Goal: Task Accomplishment & Management: Complete application form

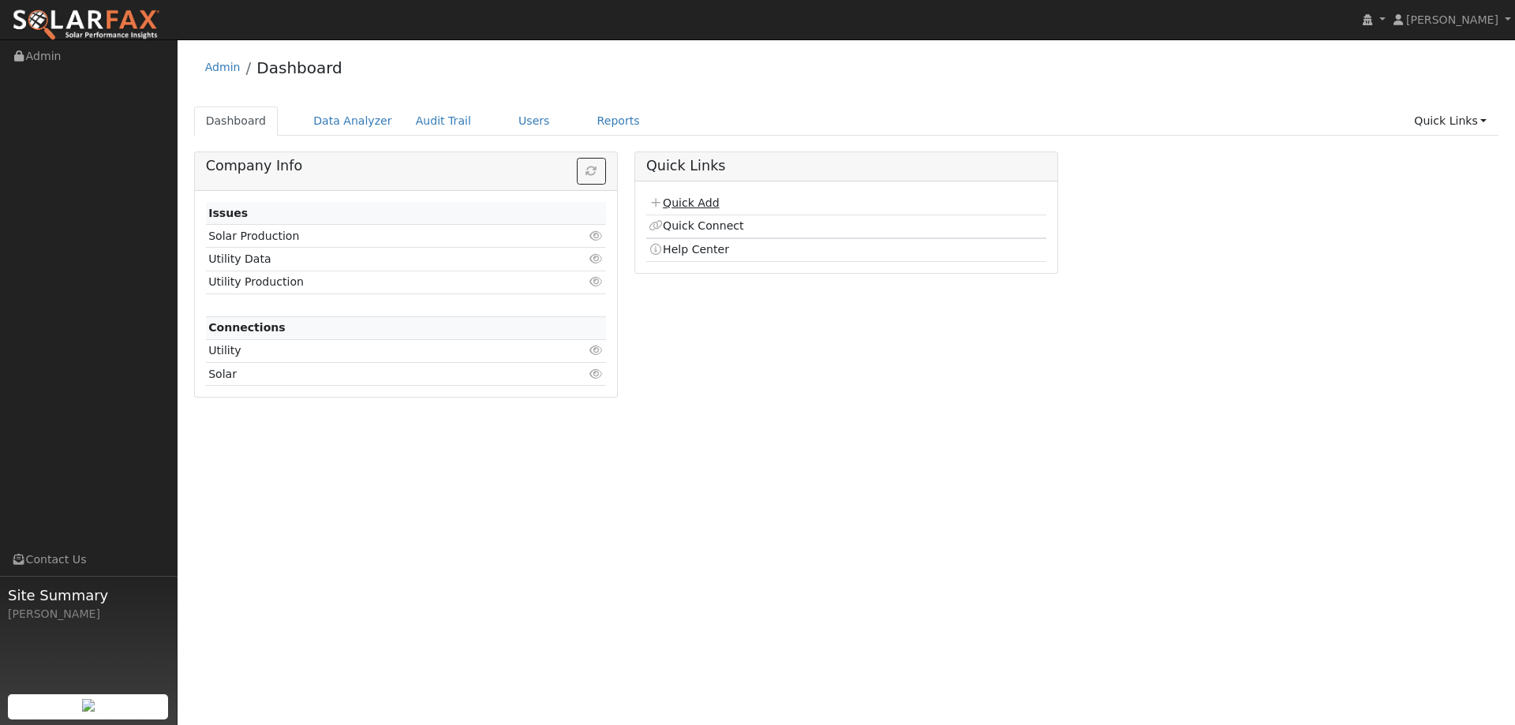
click at [697, 203] on link "Quick Add" at bounding box center [684, 203] width 70 height 13
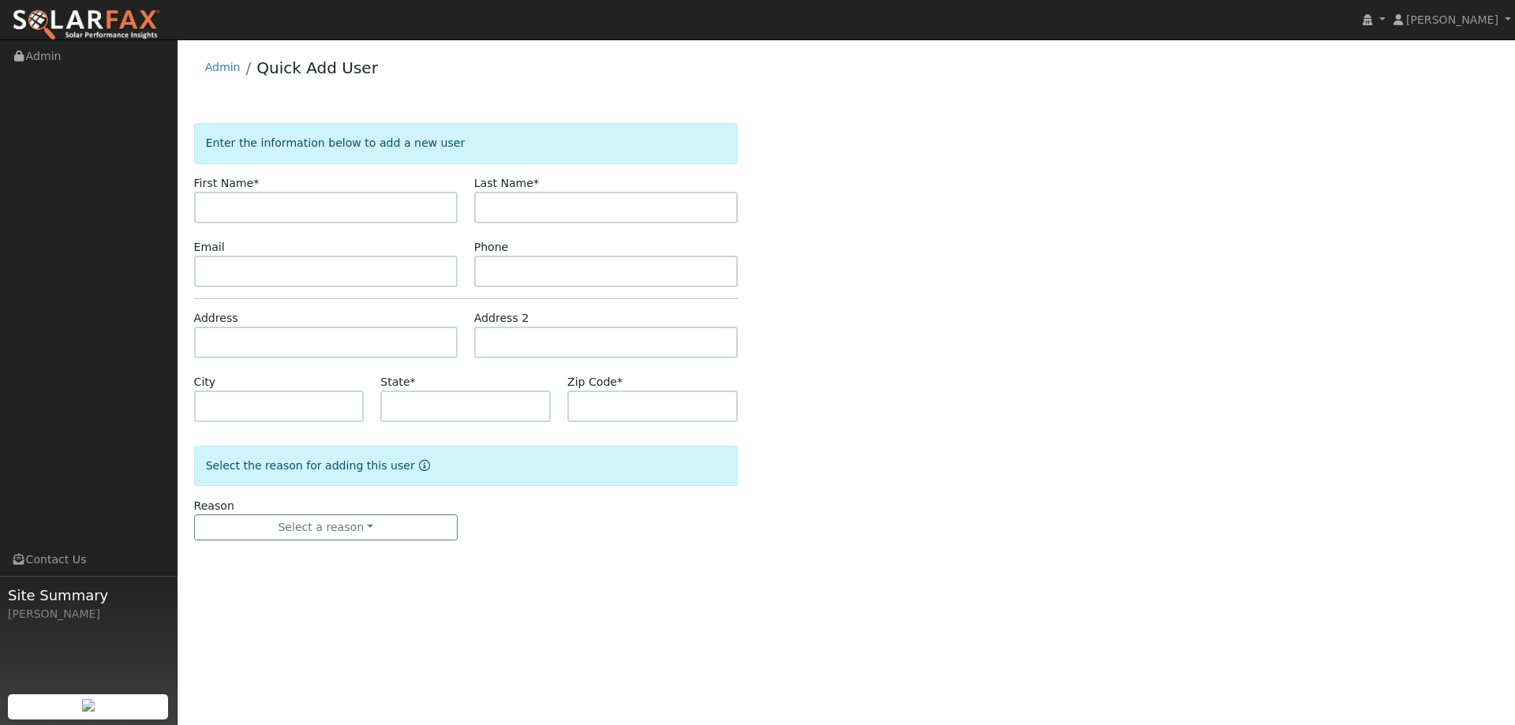
click at [358, 206] on input "text" at bounding box center [326, 208] width 264 height 32
type input "Cody"
click at [526, 211] on input "text" at bounding box center [606, 208] width 264 height 32
type input "Carroll"
click at [298, 269] on input "text" at bounding box center [326, 272] width 264 height 32
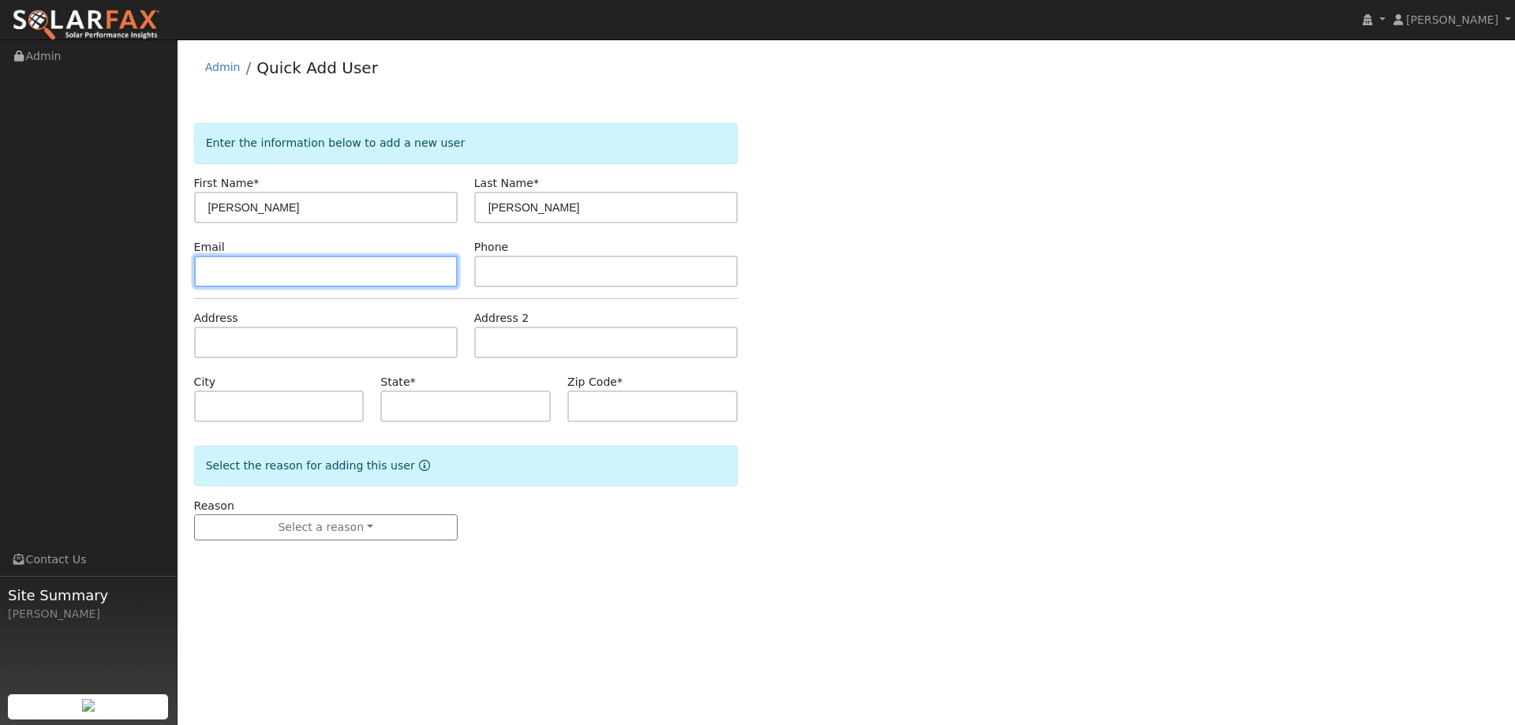
click at [445, 272] on input "text" at bounding box center [326, 272] width 264 height 32
paste input "codyjedcarroll@gmail.com"
type input "codyjedcarroll@gmail.com"
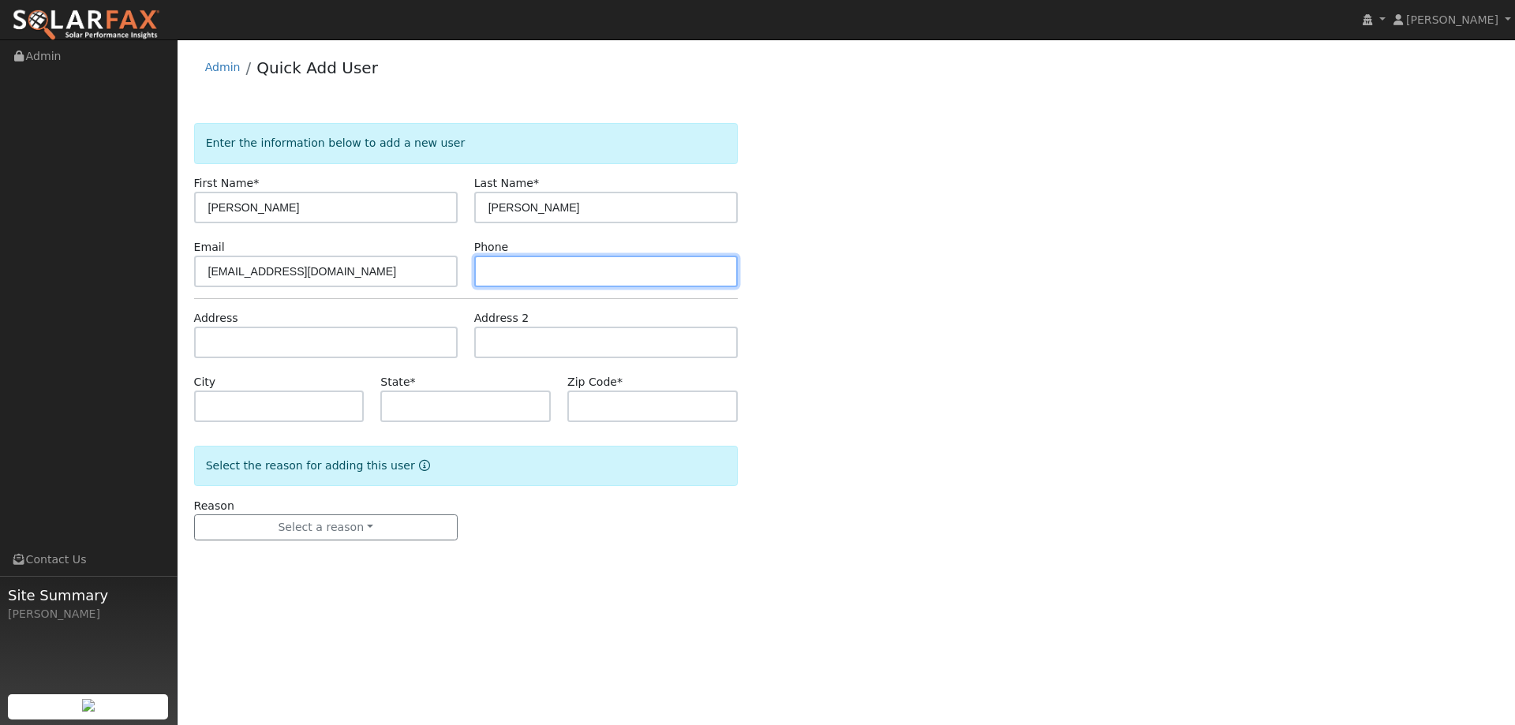
click at [680, 271] on input "text" at bounding box center [606, 272] width 264 height 32
paste input "(928) 899-8924"
type input "(928) 899-8924"
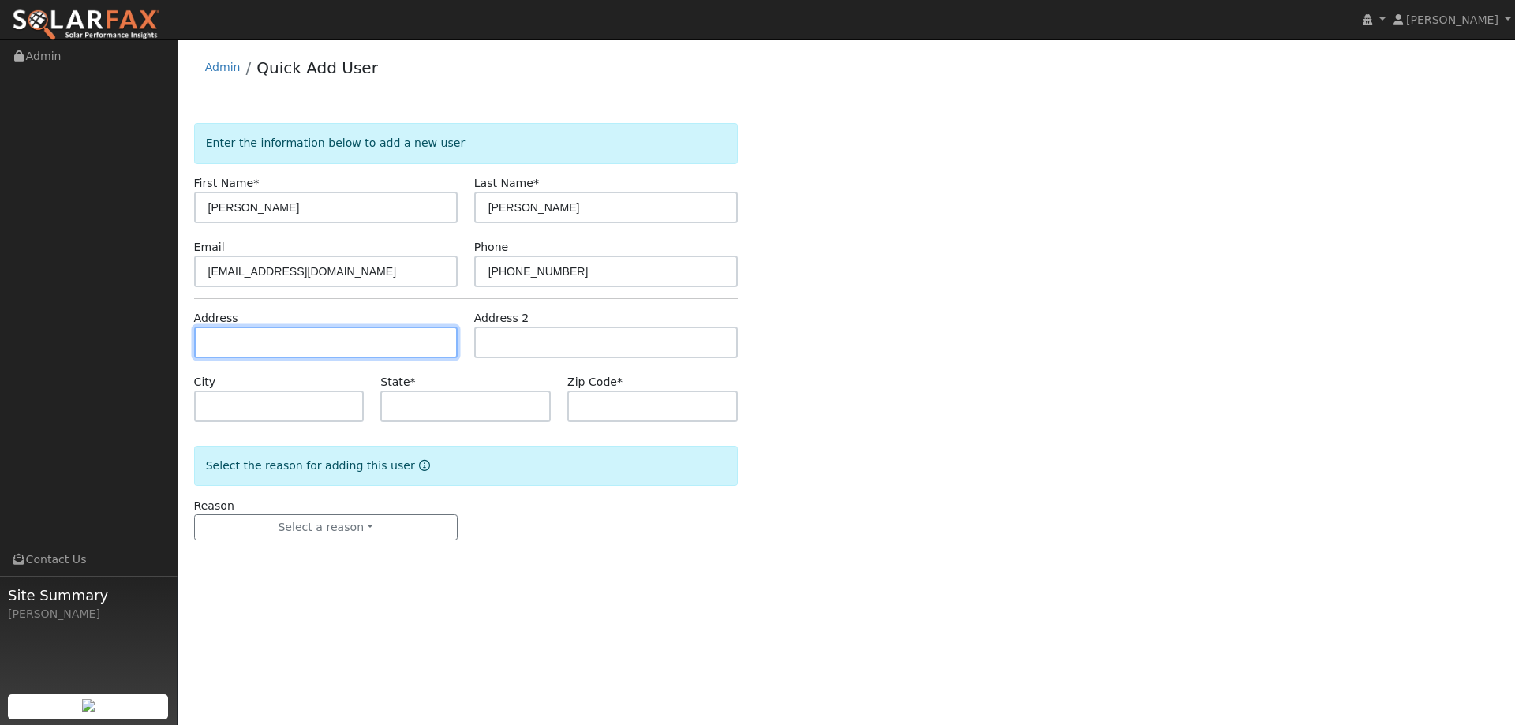
click at [395, 345] on input "text" at bounding box center [326, 343] width 264 height 32
paste input "2226 Lomond Lane"
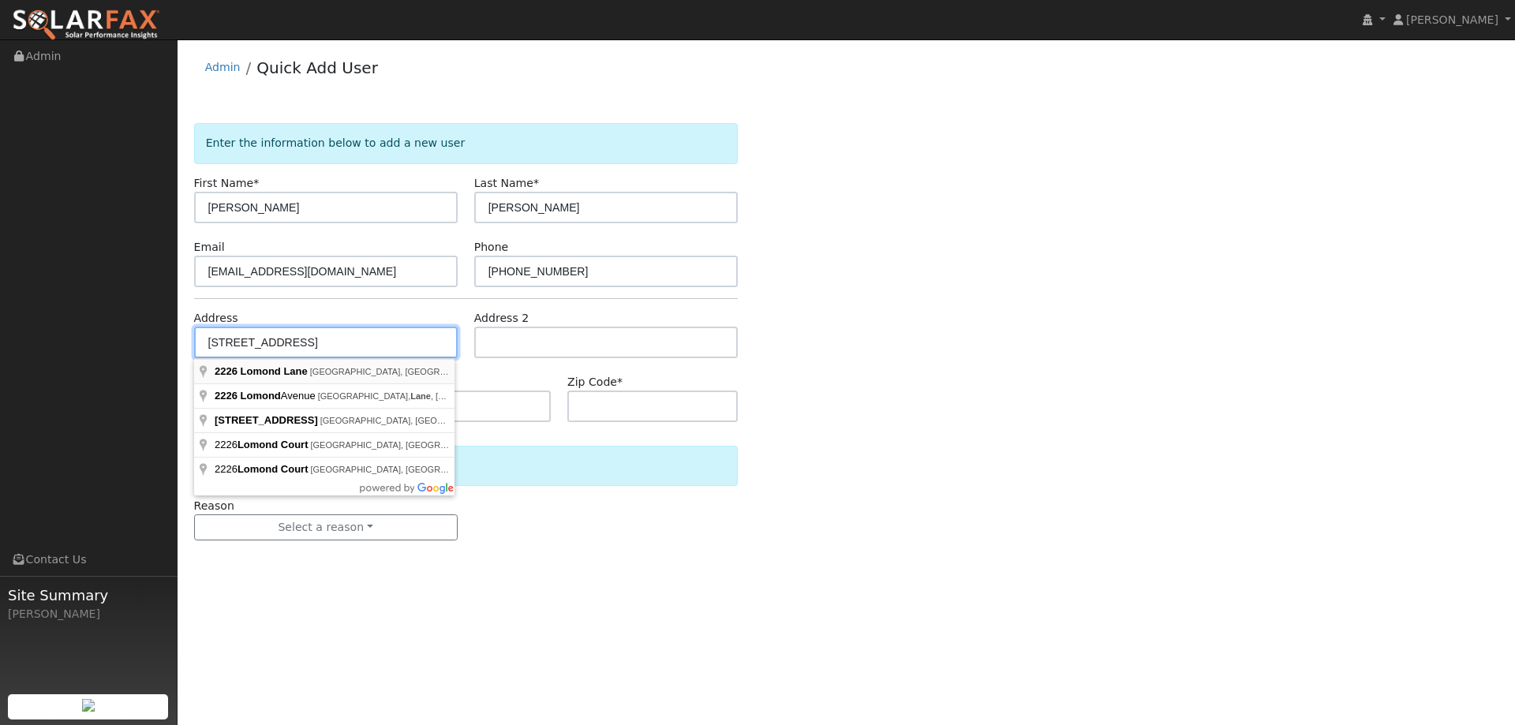
type input "2226 Lomond Lane"
type input "Walnut Creek"
type input "CA"
type input "94598"
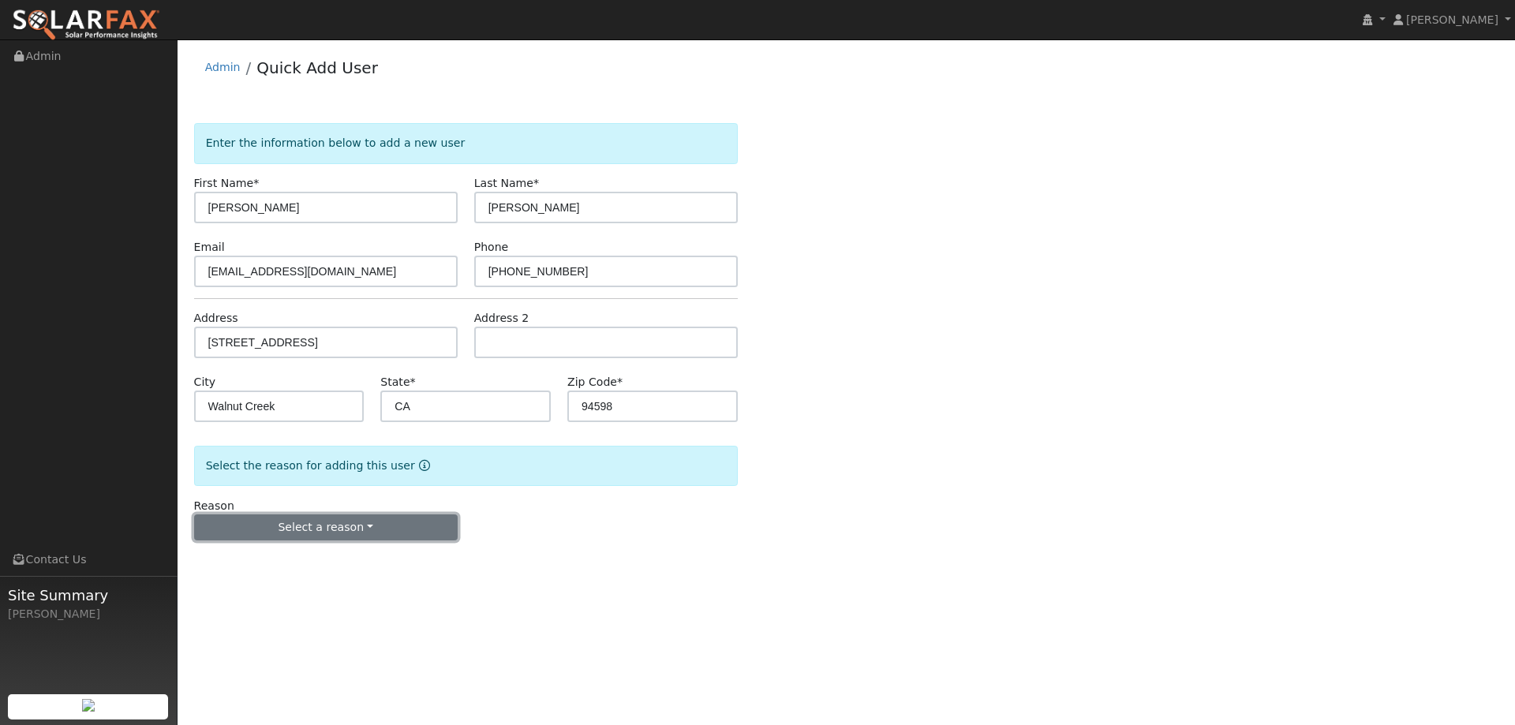
click at [336, 517] on button "Select a reason" at bounding box center [326, 528] width 264 height 27
click at [297, 557] on link "New lead" at bounding box center [282, 560] width 174 height 22
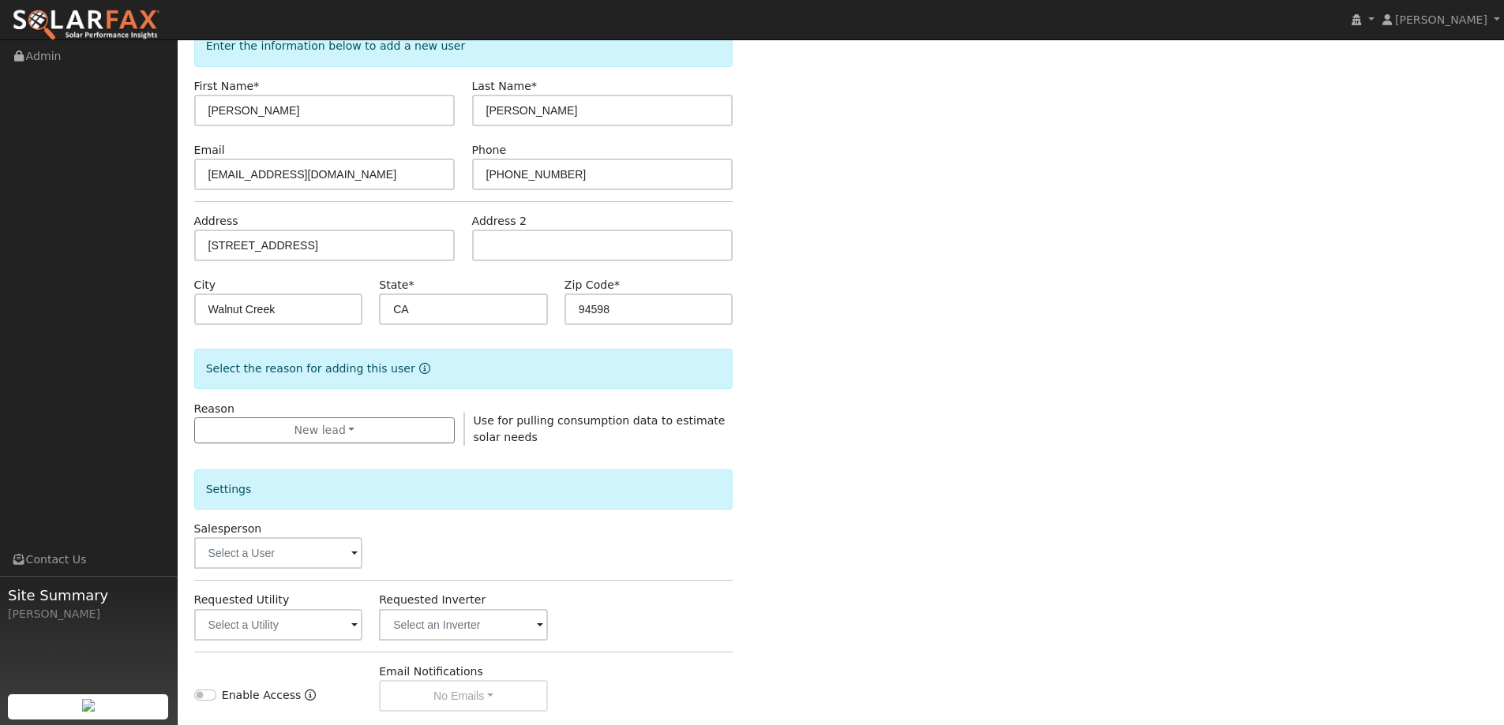
scroll to position [237, 0]
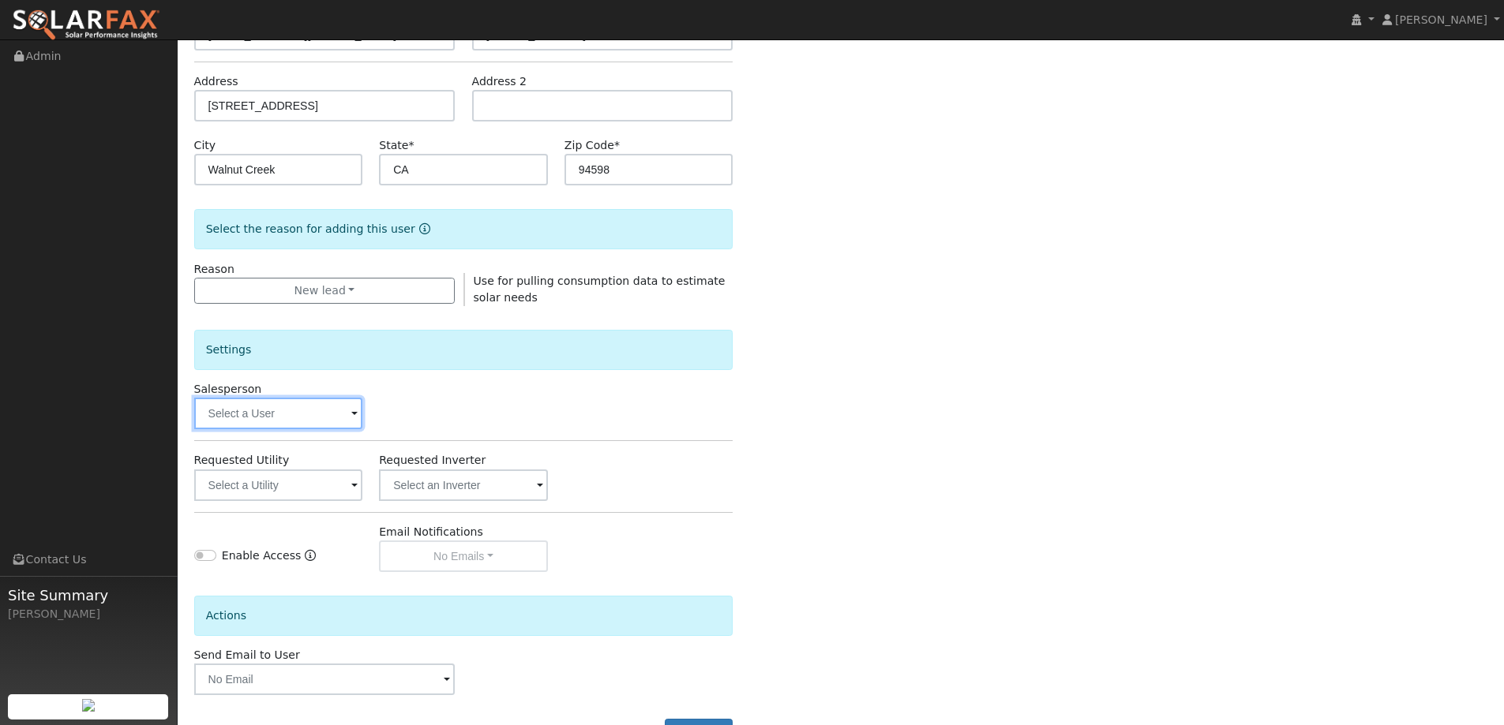
click at [276, 416] on input "text" at bounding box center [278, 414] width 169 height 32
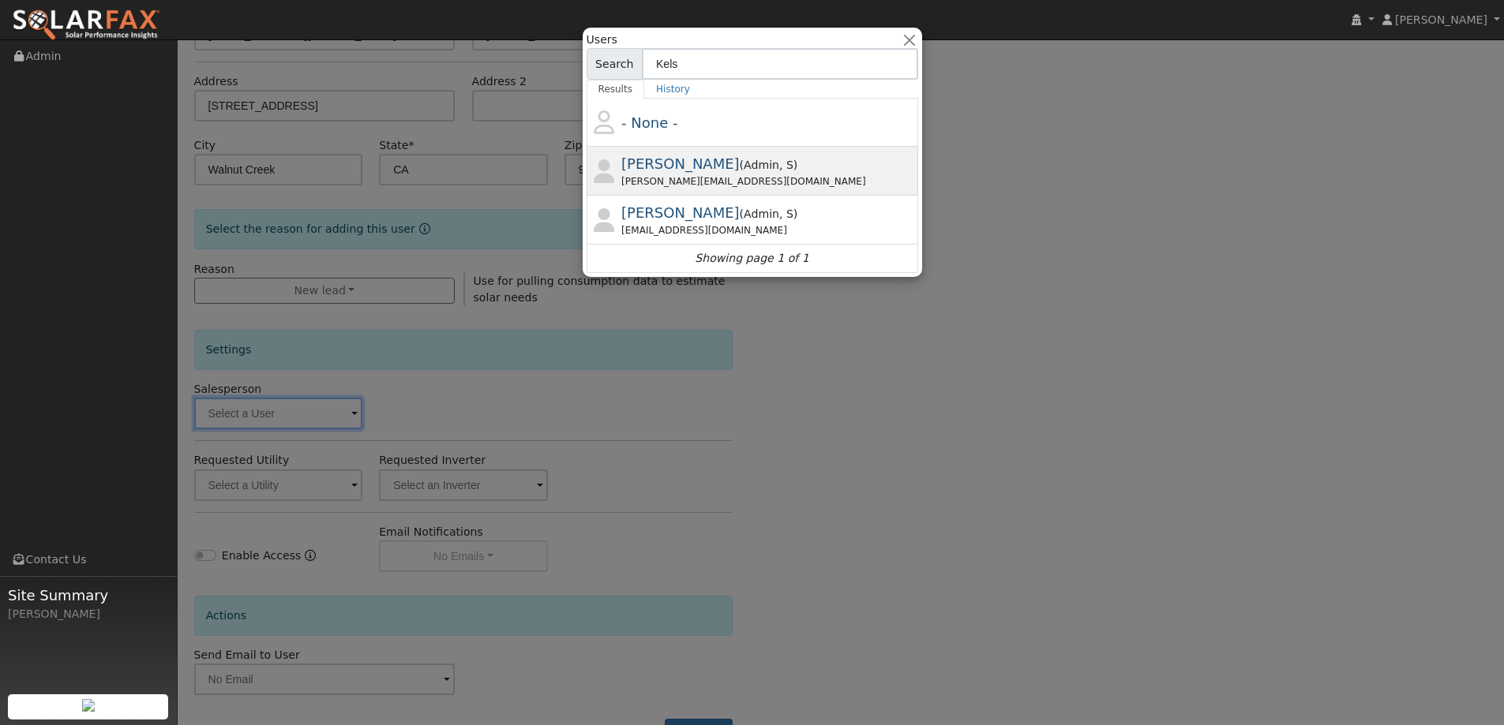
type input "Kels"
click at [674, 182] on div "Kelsey@ambrosesolar.com" at bounding box center [767, 181] width 293 height 14
type input "Kelsey Commerford"
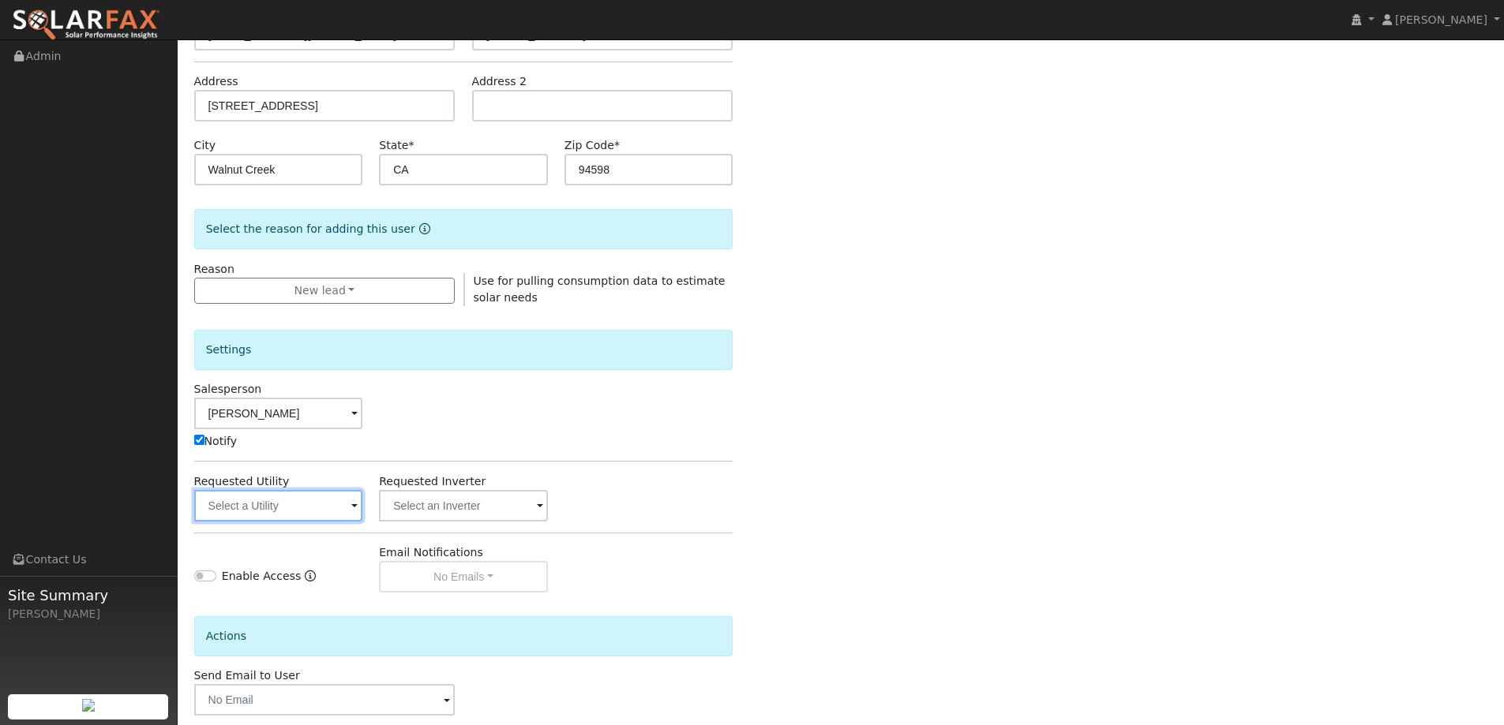
click at [220, 512] on input "text" at bounding box center [278, 506] width 169 height 32
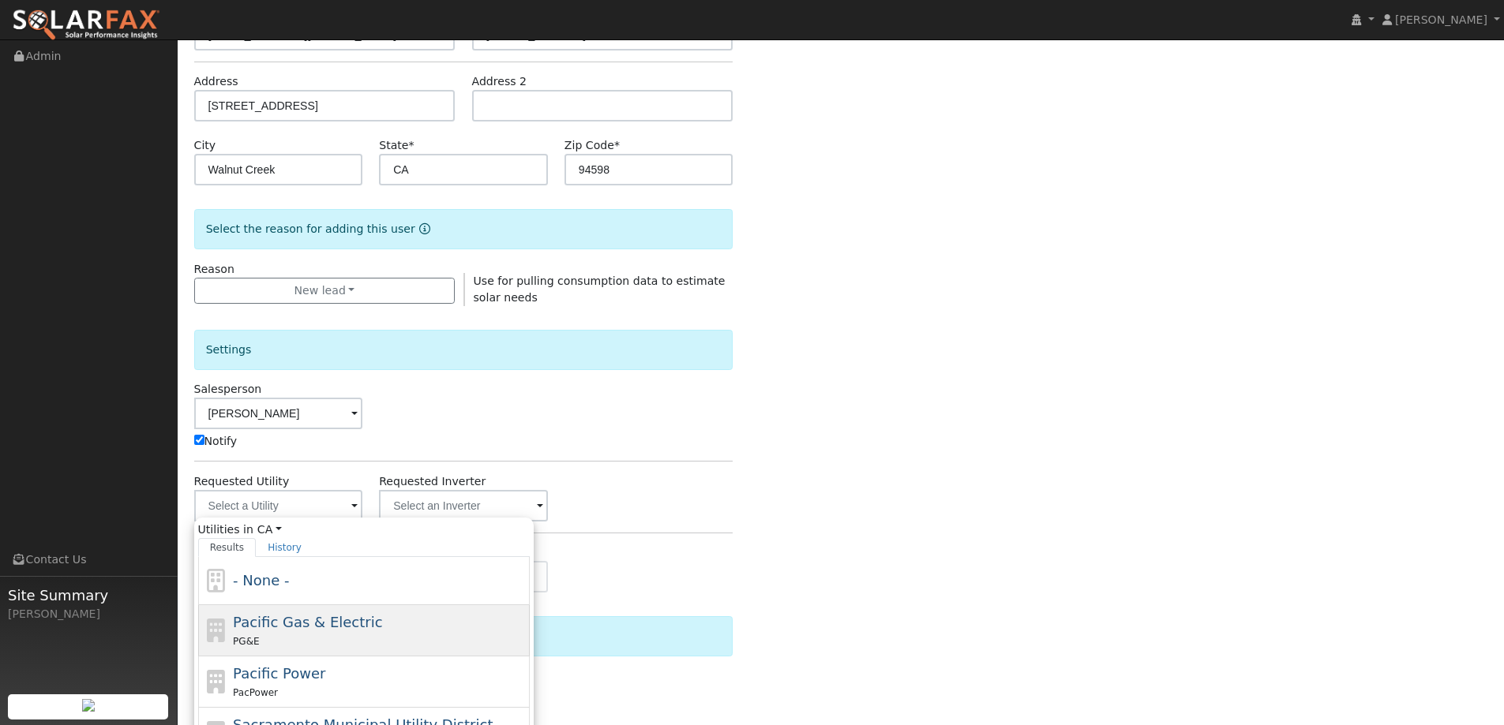
click at [311, 616] on span "Pacific Gas & Electric" at bounding box center [307, 622] width 149 height 17
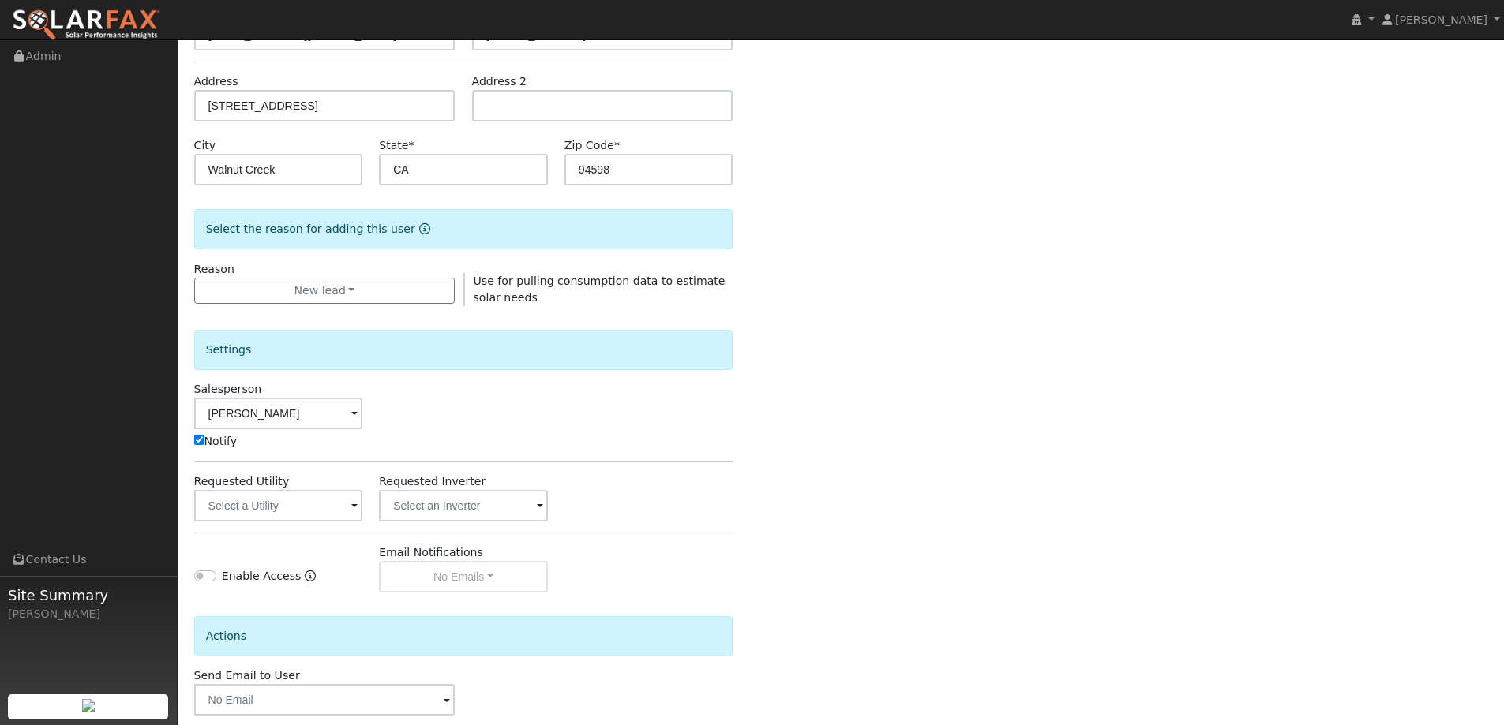
type input "Pacific Gas & Electric"
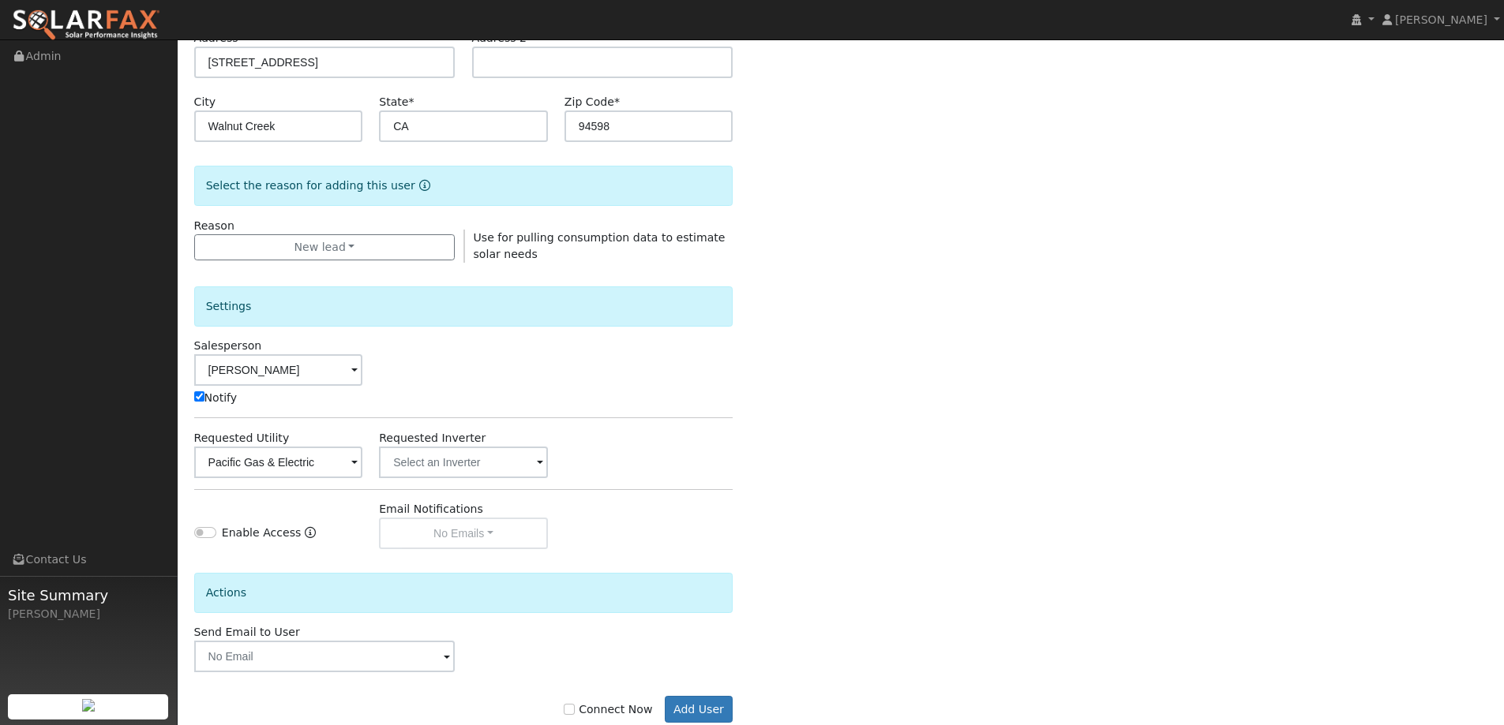
scroll to position [317, 0]
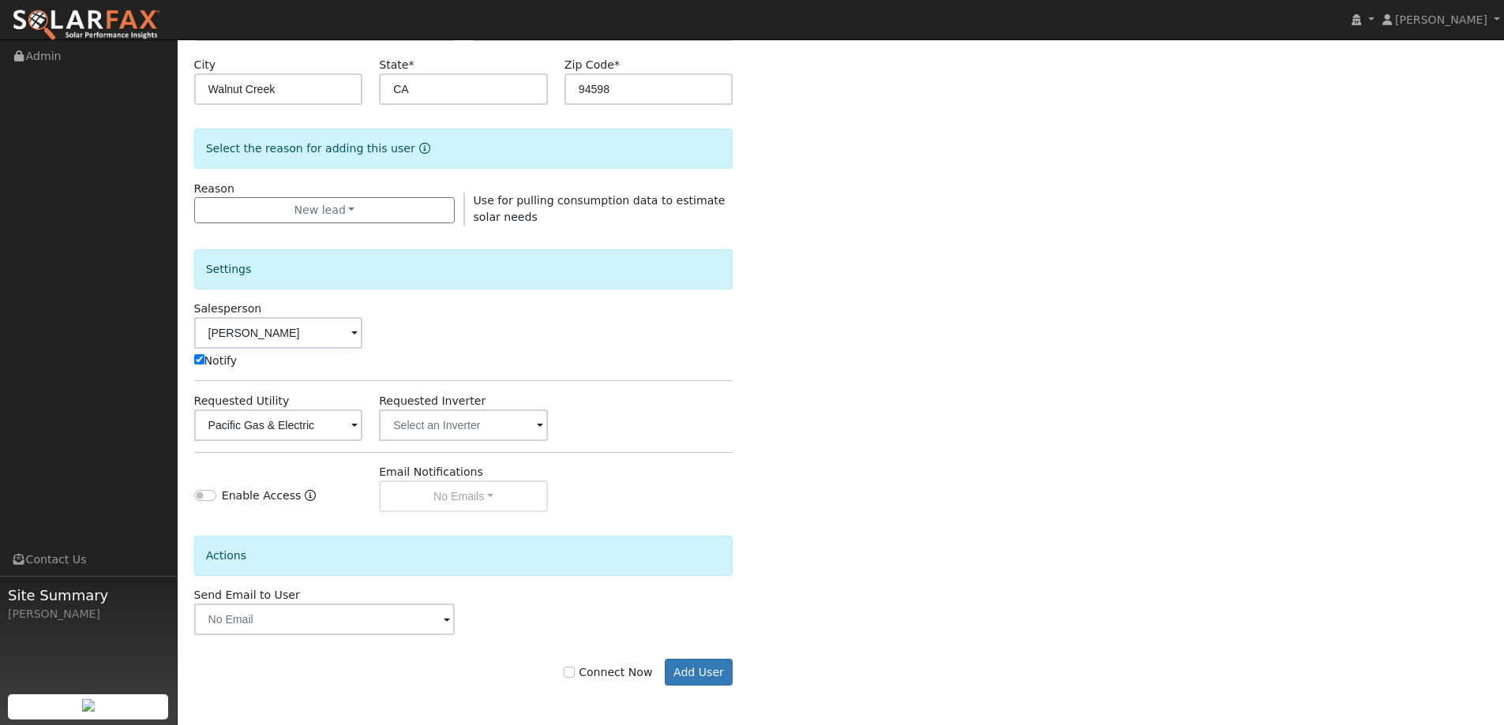
click at [618, 677] on label "Connect Now" at bounding box center [608, 673] width 88 height 17
click at [575, 677] on input "Connect Now" at bounding box center [569, 672] width 11 height 11
checkbox input "true"
click at [688, 671] on button "Add User" at bounding box center [699, 672] width 69 height 27
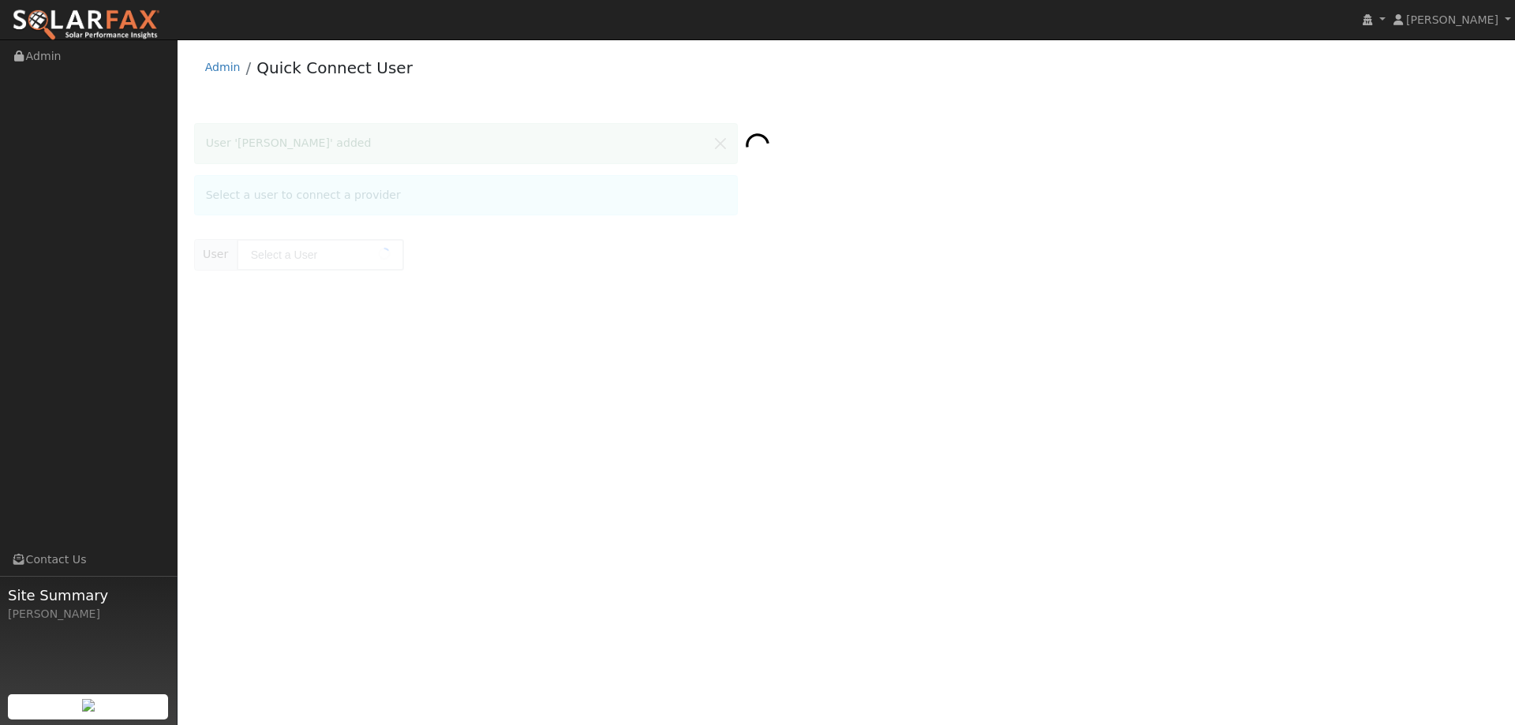
type input "[PERSON_NAME]"
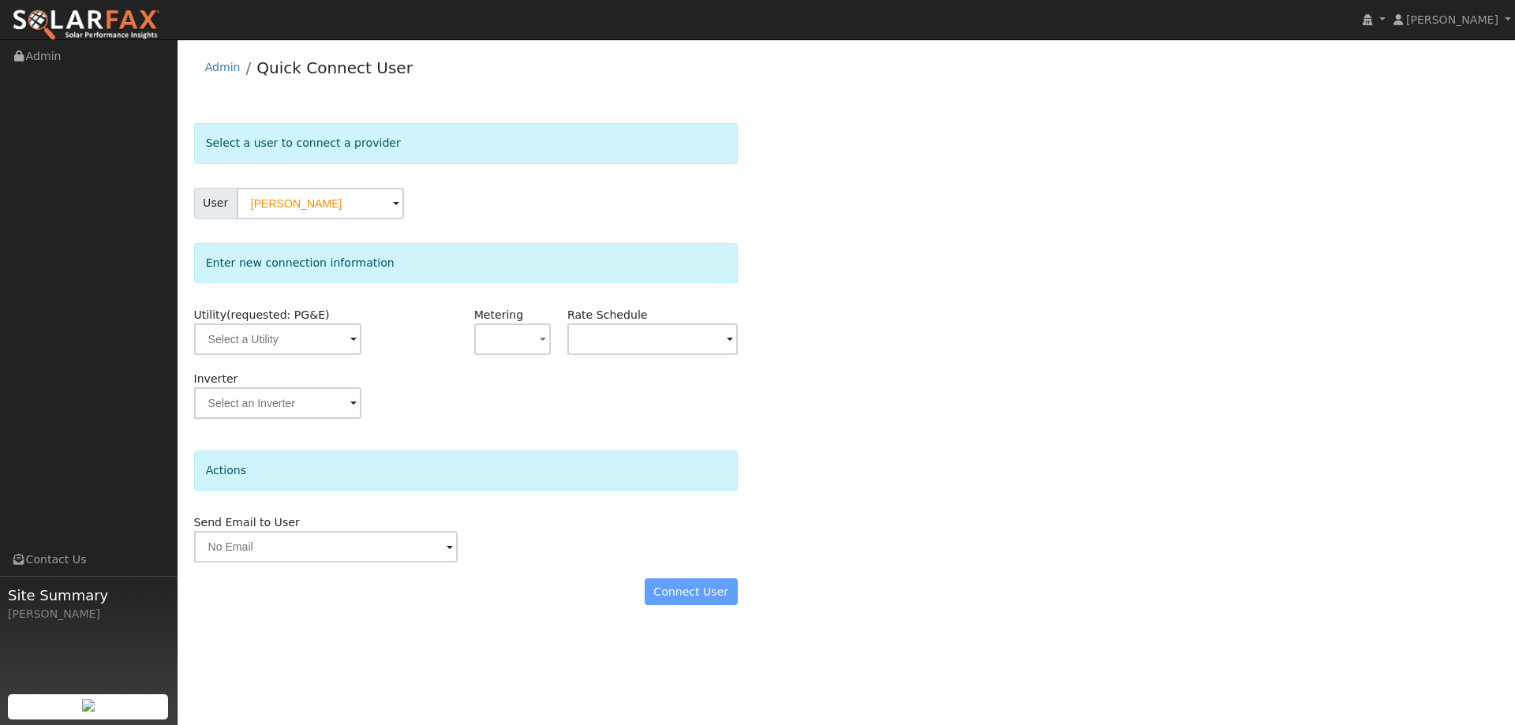
drag, startPoint x: 453, startPoint y: 272, endPoint x: 342, endPoint y: 343, distance: 132.0
click at [444, 284] on div "Enter new connection information Utility (requested: PG&E) Metering - None - NE…" at bounding box center [466, 339] width 544 height 192
click at [310, 350] on input "text" at bounding box center [277, 340] width 167 height 32
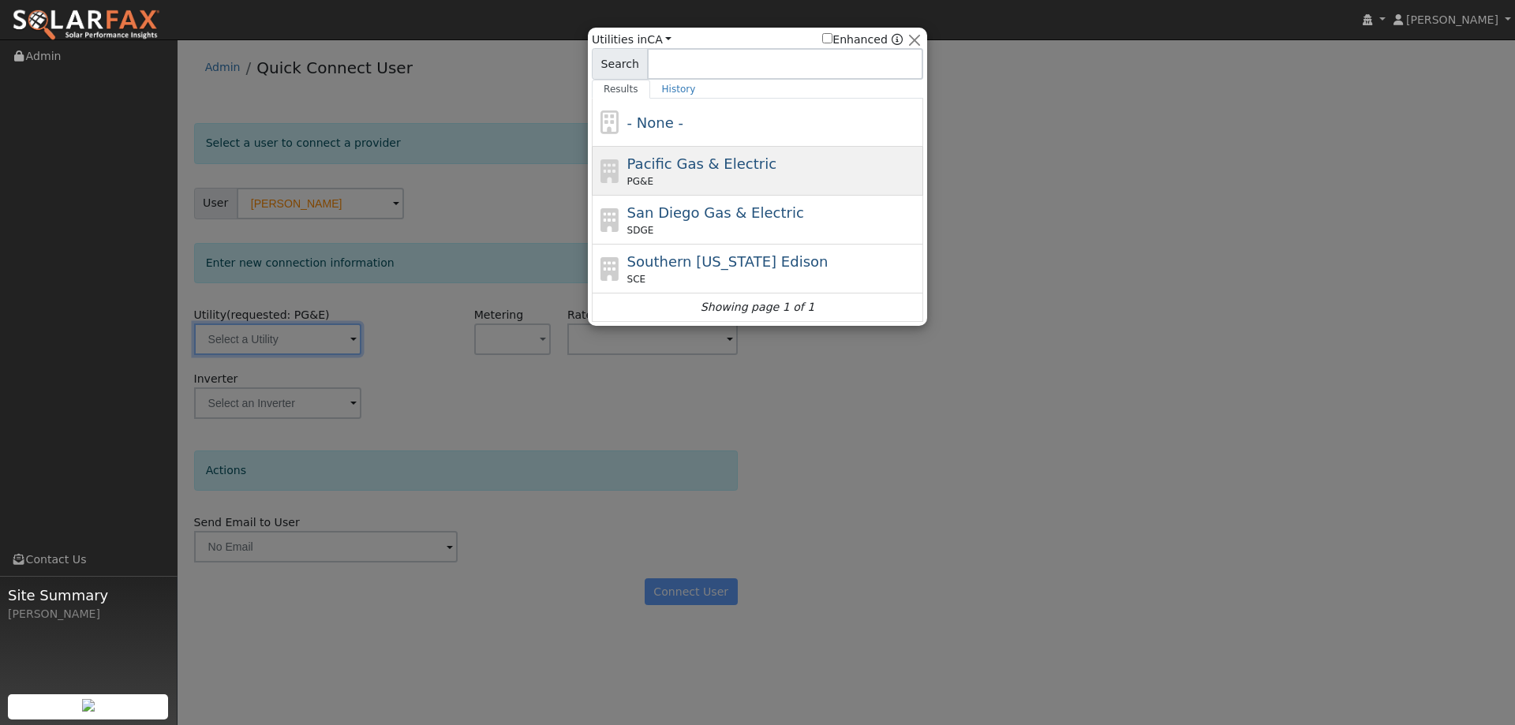
click at [690, 171] on span "Pacific Gas & Electric" at bounding box center [701, 163] width 149 height 17
type input "PG&E"
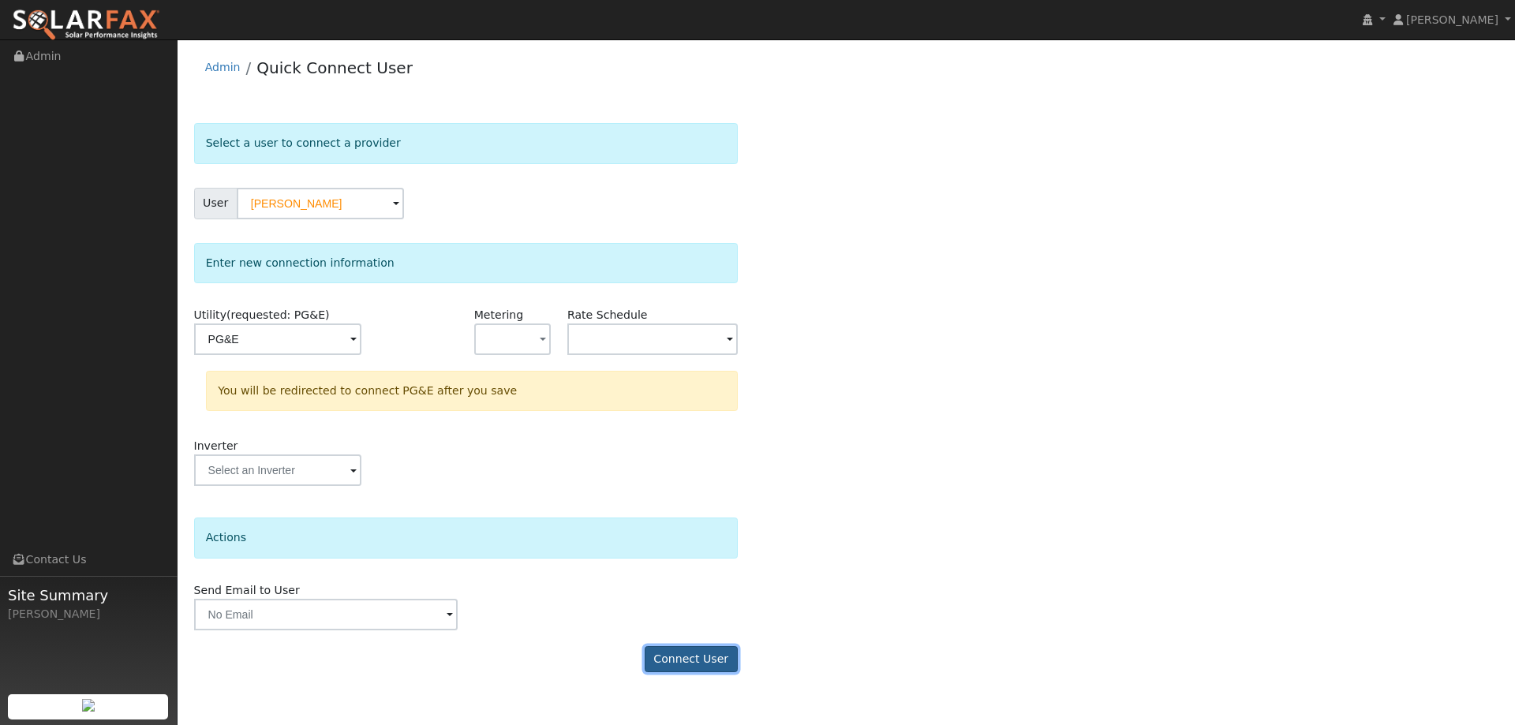
click at [679, 657] on button "Connect User" at bounding box center [691, 659] width 93 height 27
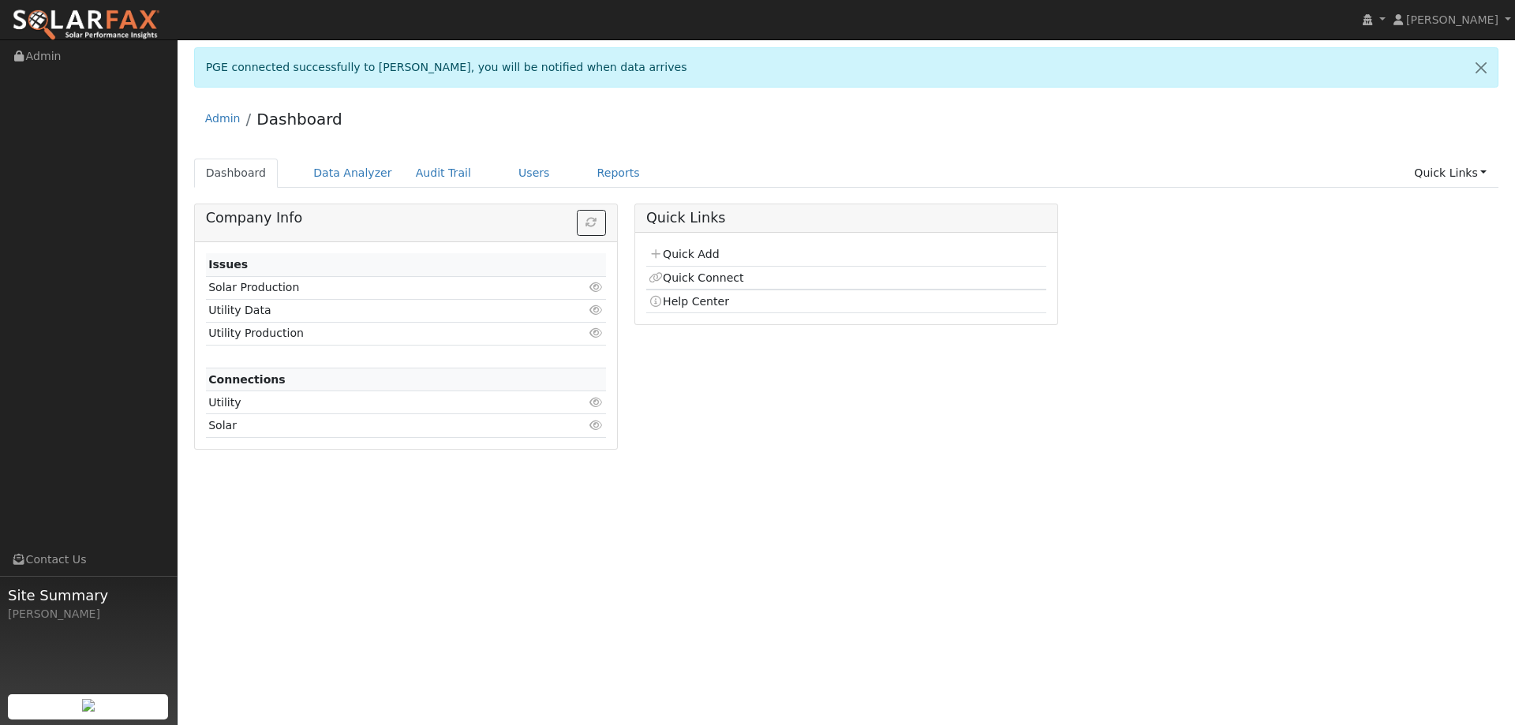
click at [691, 262] on td "Quick Add" at bounding box center [846, 255] width 400 height 23
click at [690, 258] on link "Quick Add" at bounding box center [684, 254] width 70 height 13
click at [507, 174] on link "Users" at bounding box center [534, 173] width 55 height 29
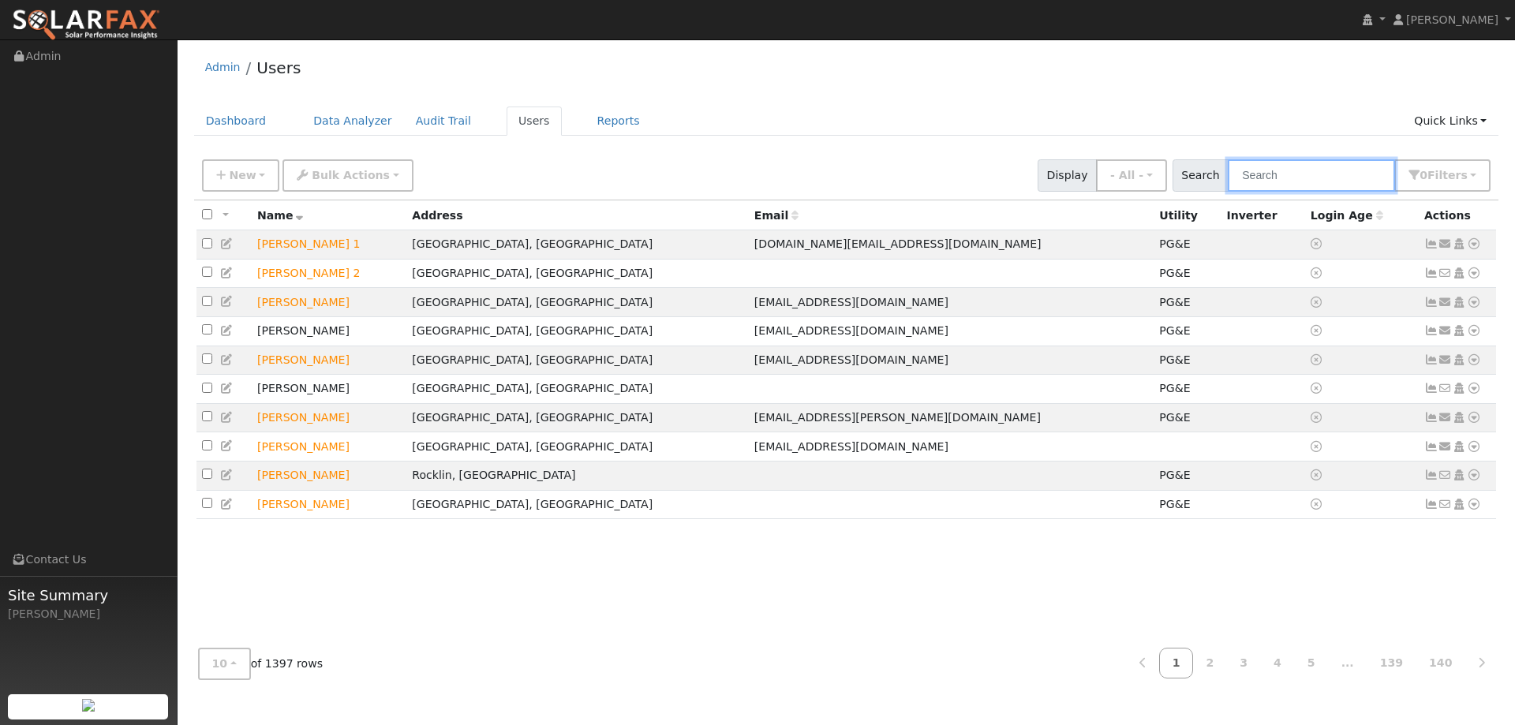
click at [1287, 170] on input "text" at bounding box center [1311, 175] width 167 height 32
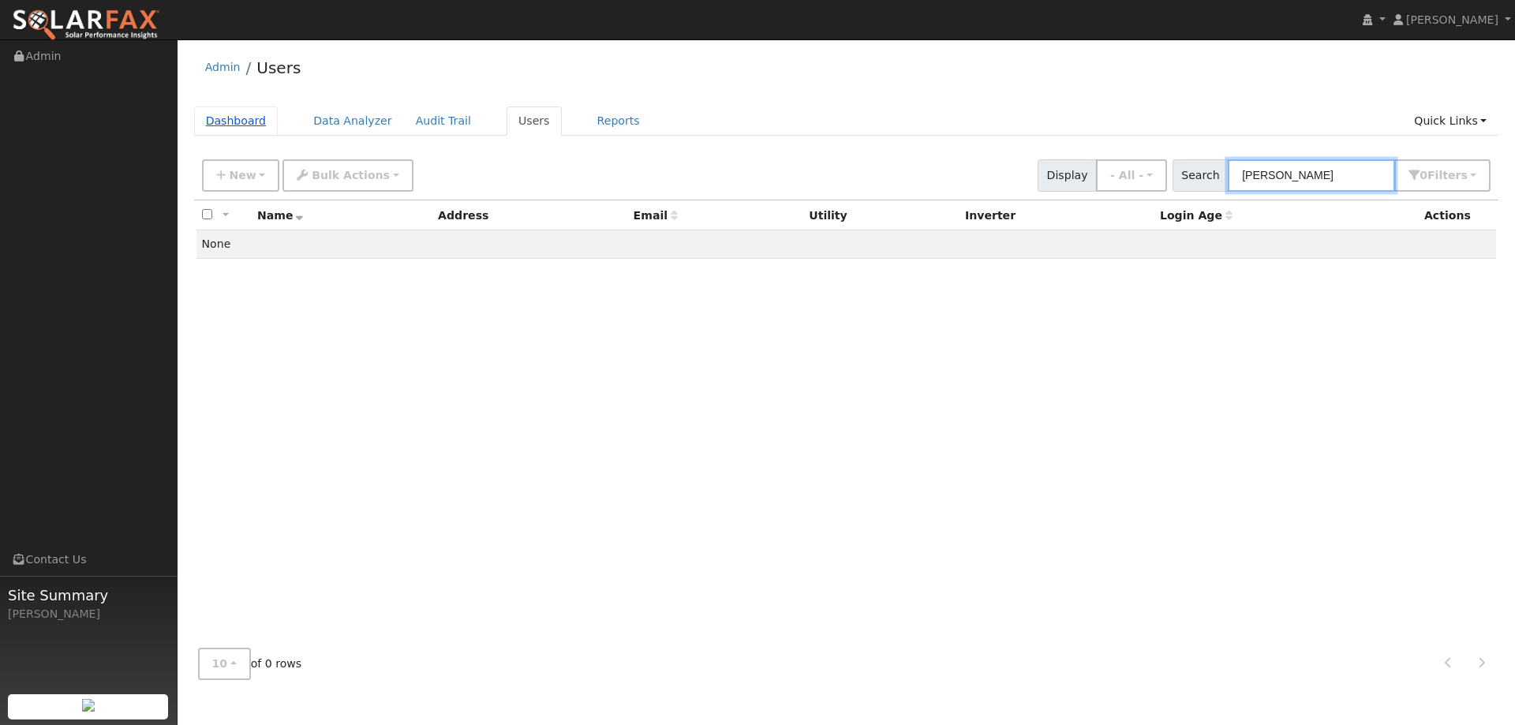
type input "Gaurang"
click at [268, 120] on link "Dashboard" at bounding box center [236, 121] width 84 height 29
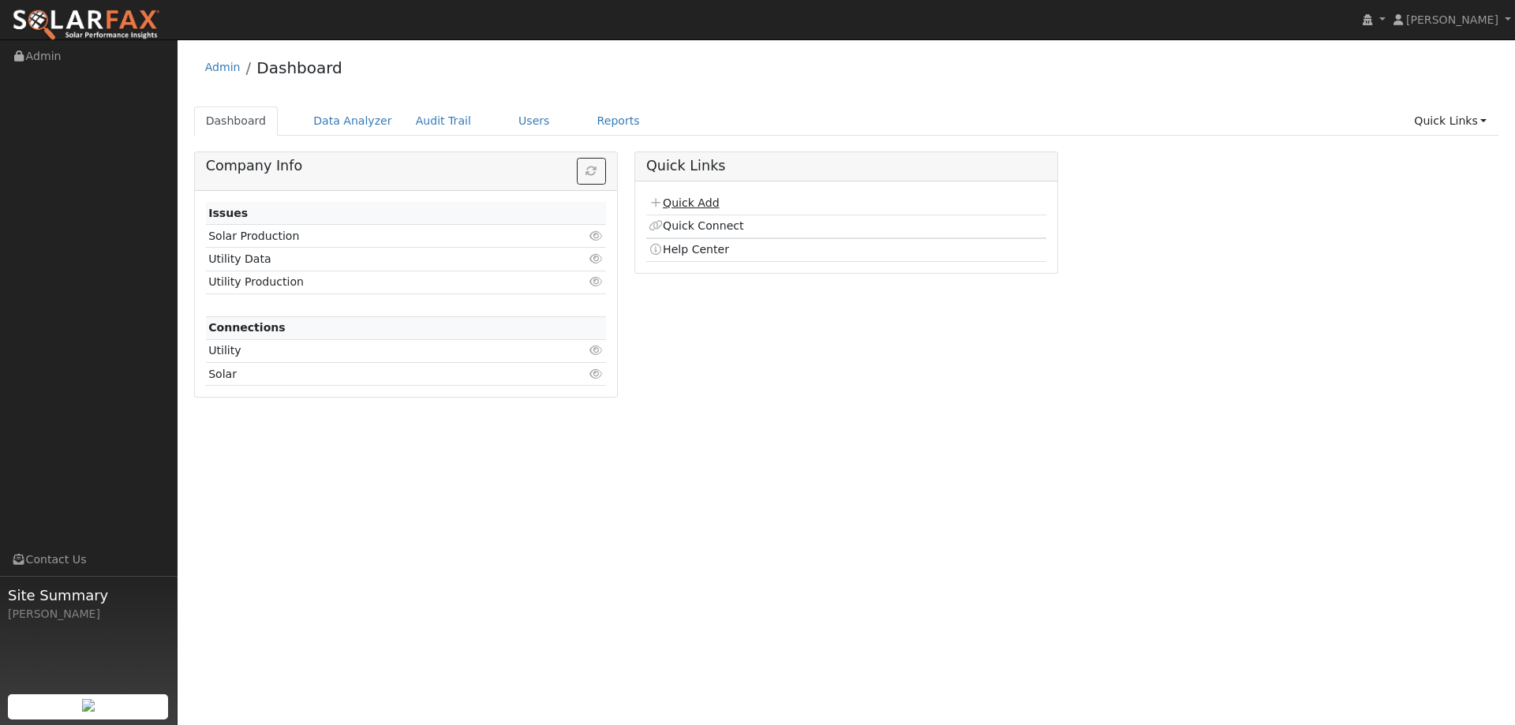
click at [685, 197] on link "Quick Add" at bounding box center [684, 203] width 70 height 13
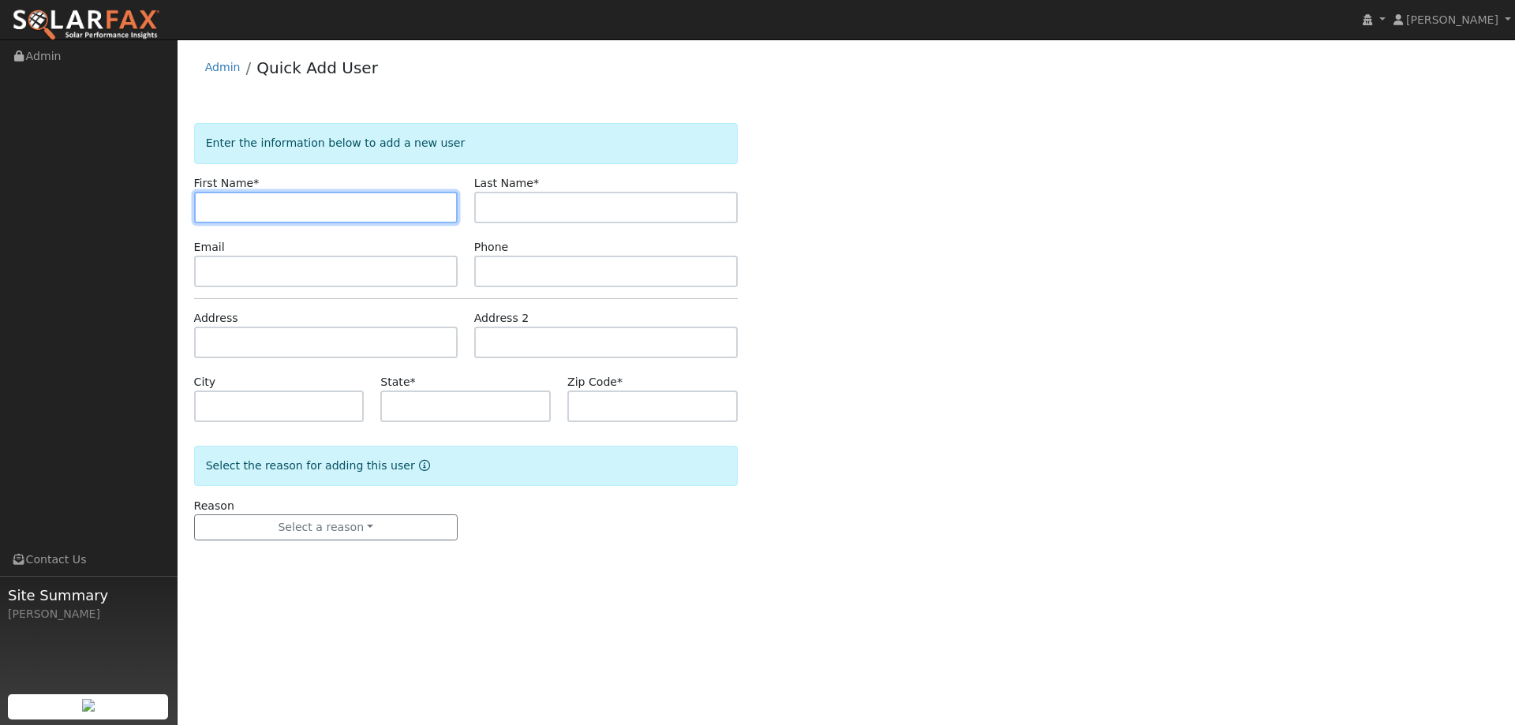
click at [343, 212] on input "text" at bounding box center [326, 208] width 264 height 32
type input "[PERSON_NAME]"
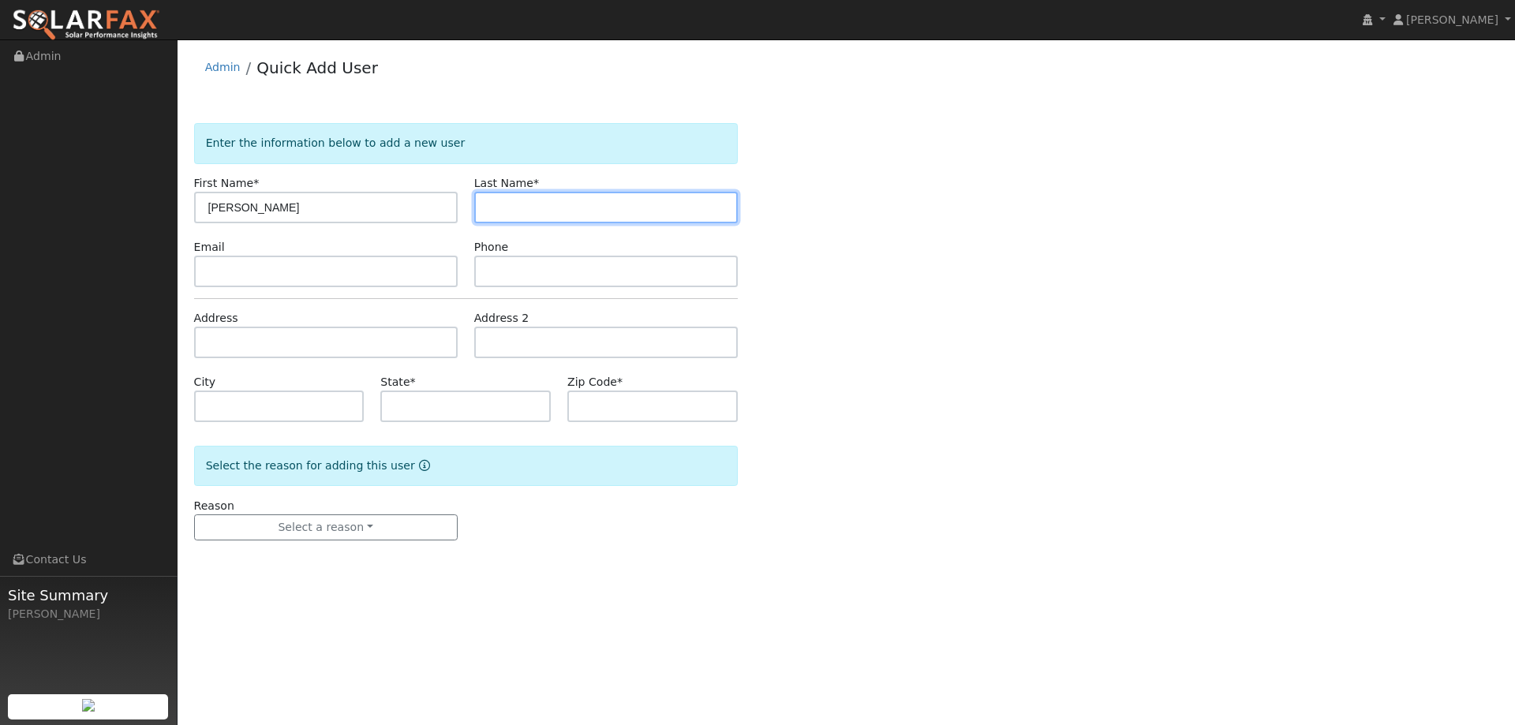
click at [541, 200] on input "text" at bounding box center [606, 208] width 264 height 32
type input "[PERSON_NAME]"
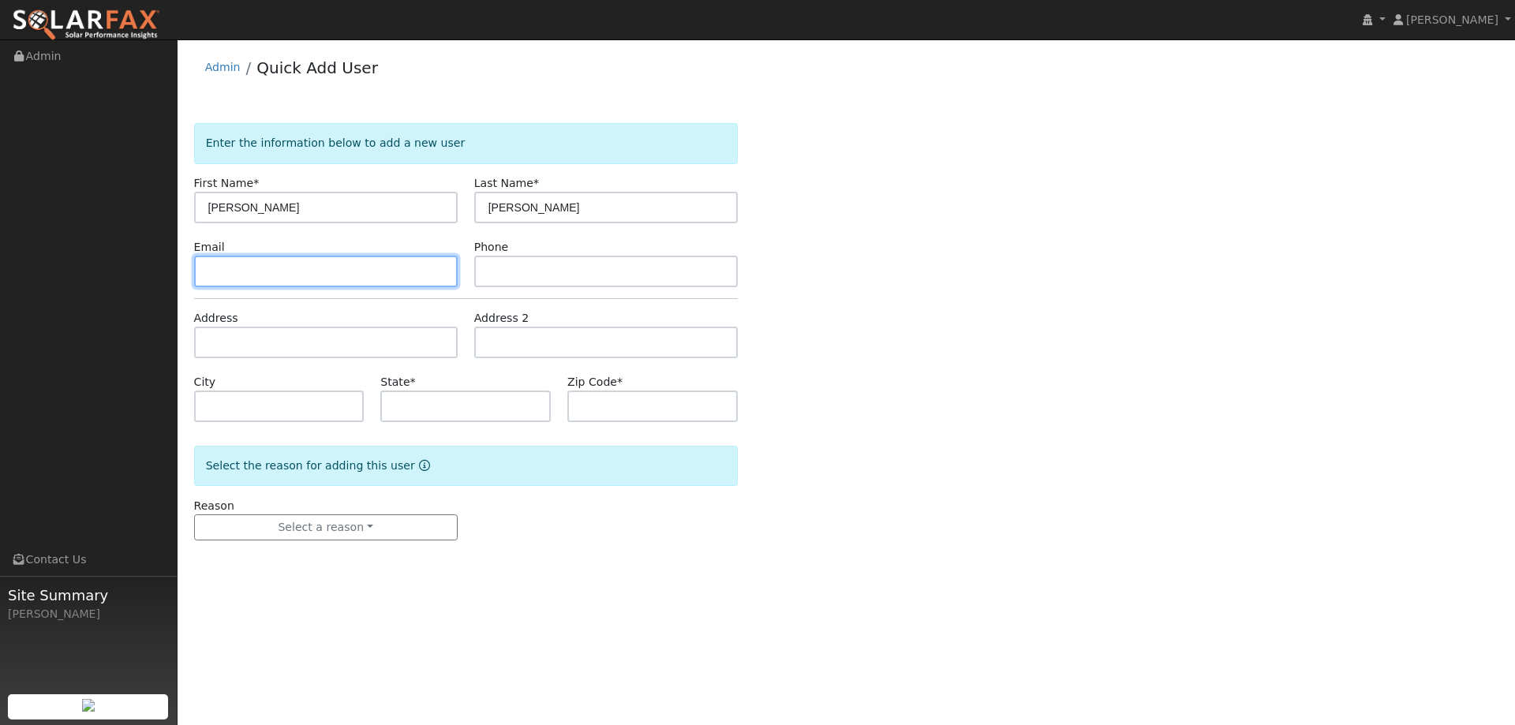
click at [332, 269] on input "text" at bounding box center [326, 272] width 264 height 32
click at [338, 268] on input "text" at bounding box center [326, 272] width 264 height 32
paste input "gkatre@gmail.com"
type input "gkatre@gmail.com"
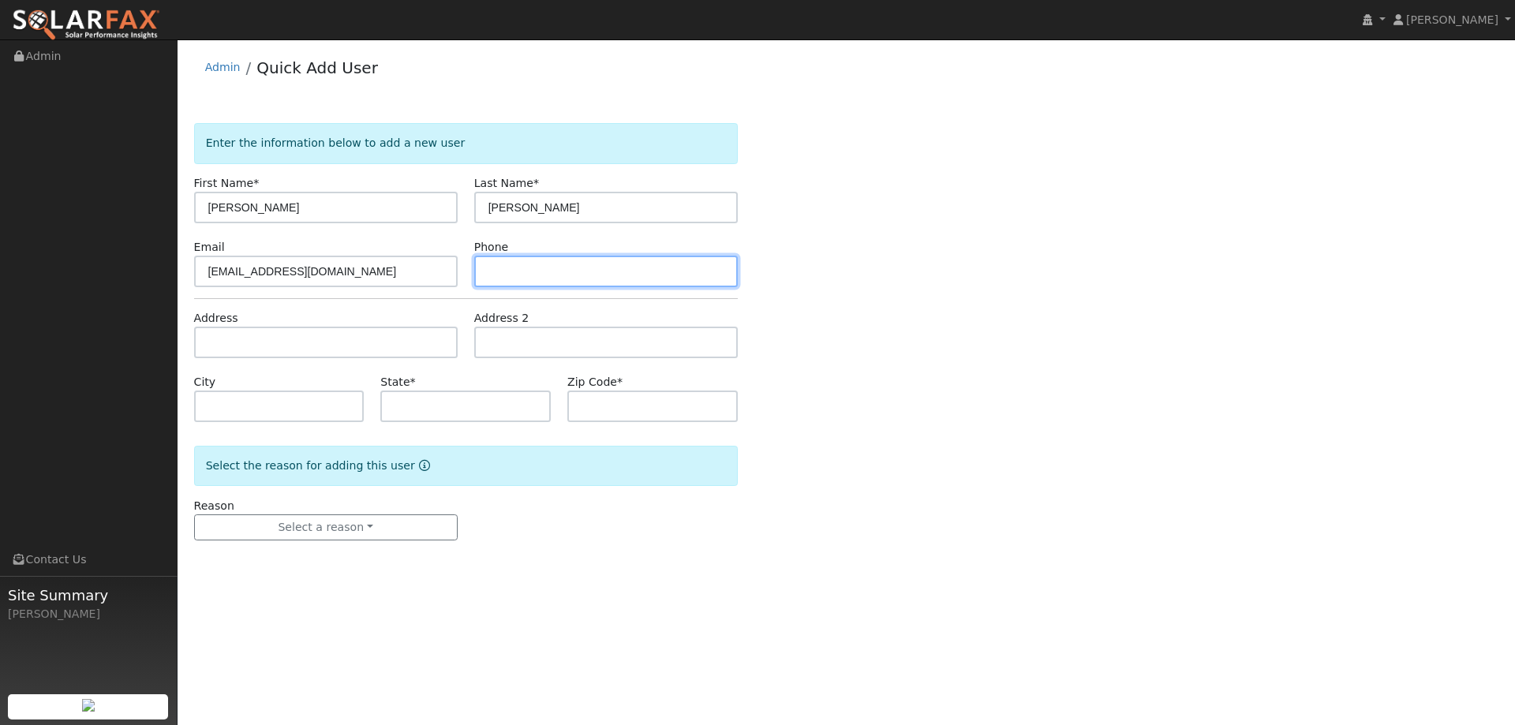
paste input "(925) 207-1672"
click at [555, 273] on input "text" at bounding box center [606, 272] width 264 height 32
type input "(925) 207-1672"
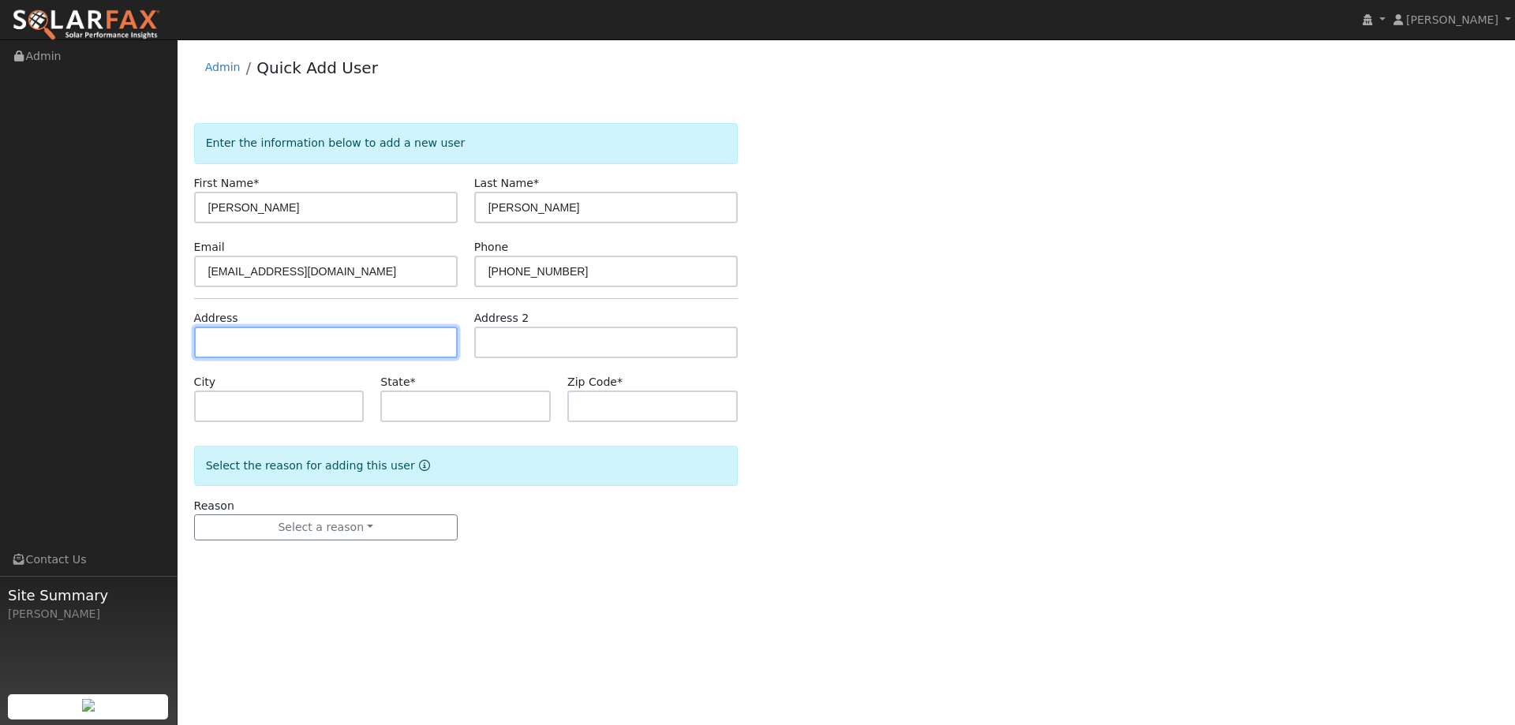
click at [219, 338] on input "text" at bounding box center [326, 343] width 264 height 32
paste input "3096 Avellano Dr"
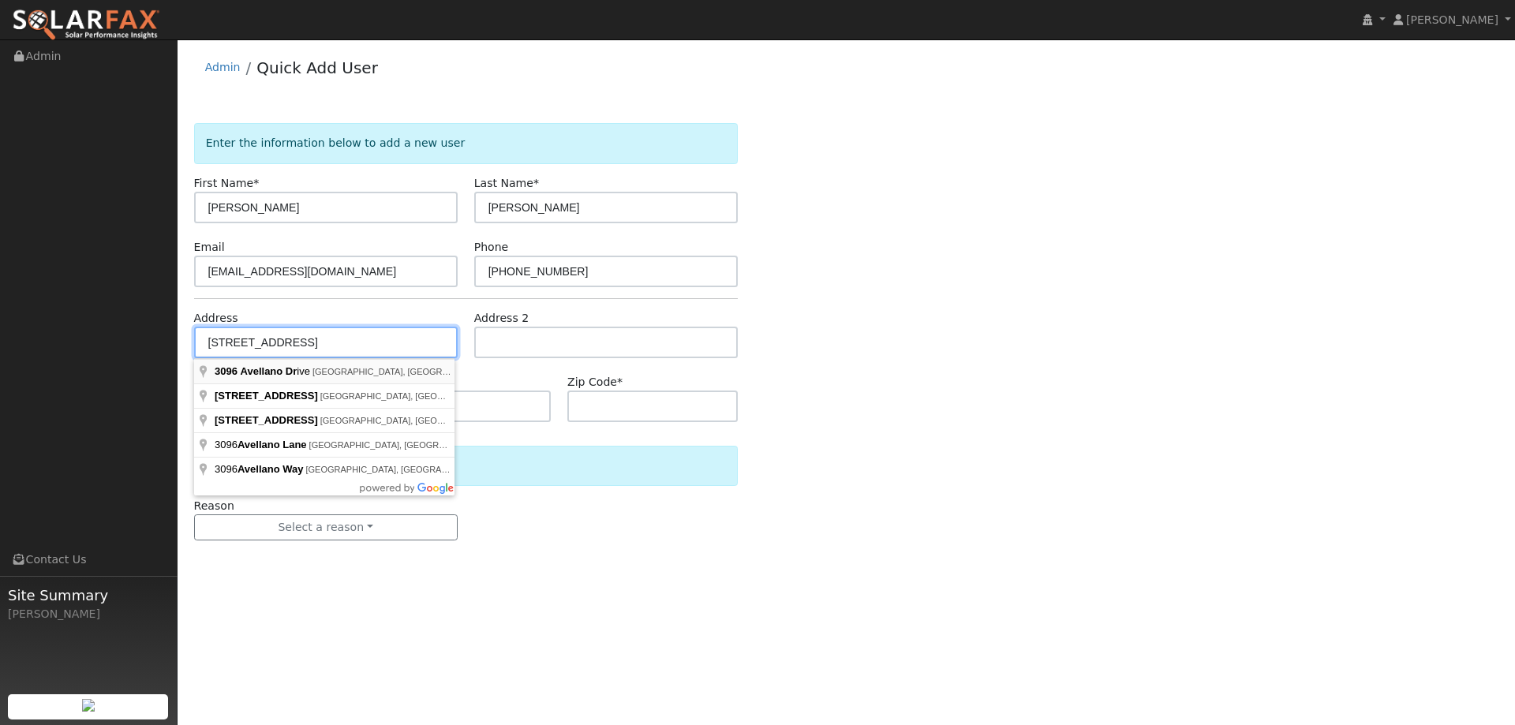
type input "3096 Avellano Drive"
type input "Walnut Creek"
type input "CA"
type input "94598"
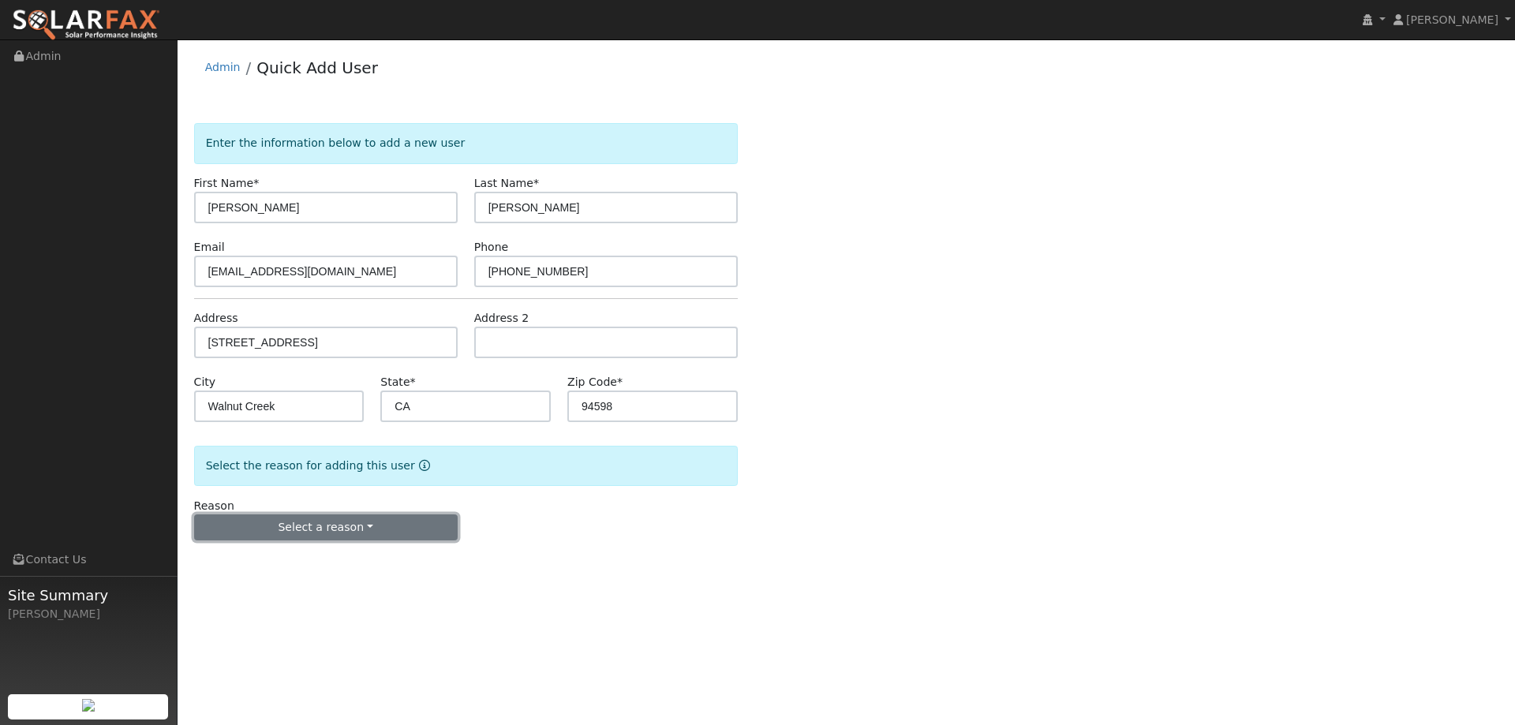
click at [325, 528] on button "Select a reason" at bounding box center [326, 528] width 264 height 27
click at [309, 556] on link "New lead" at bounding box center [282, 560] width 174 height 22
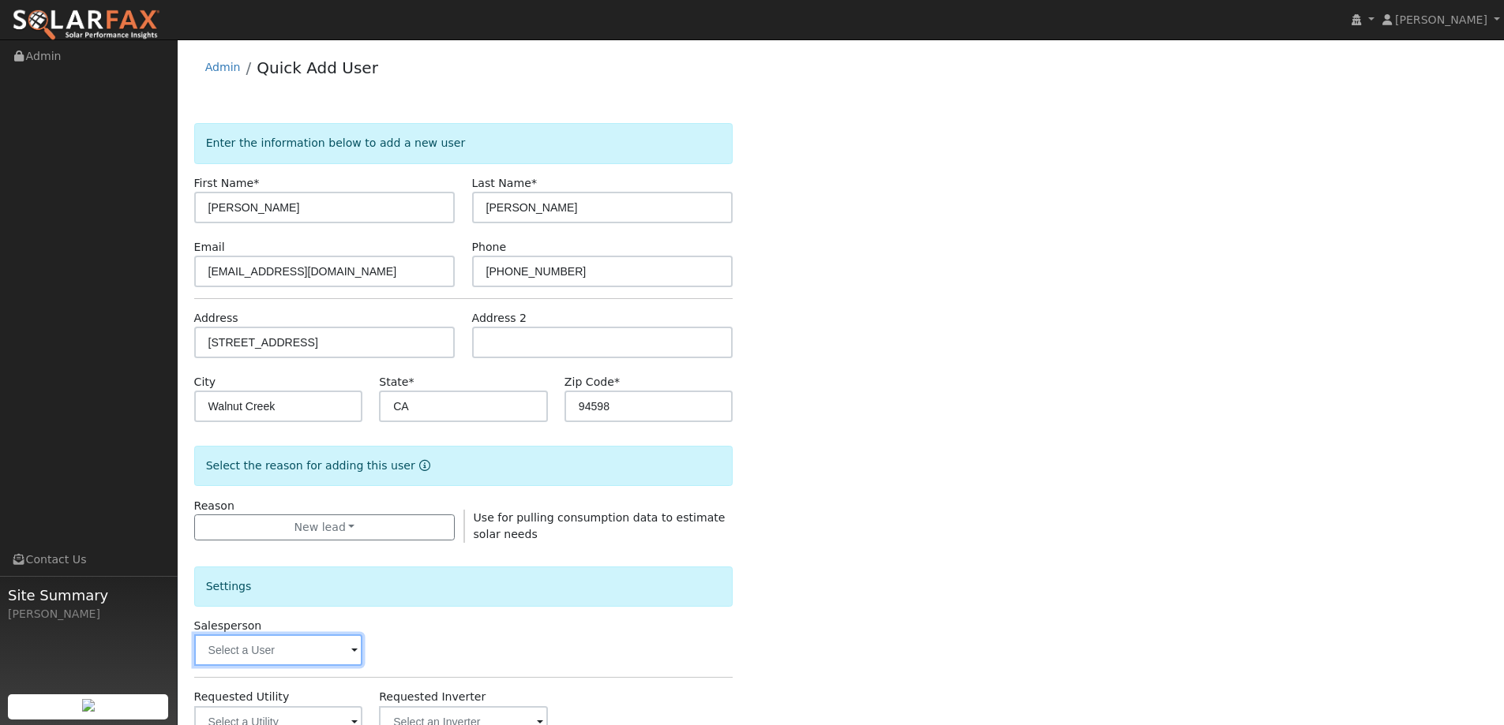
click at [277, 647] on input "text" at bounding box center [278, 651] width 169 height 32
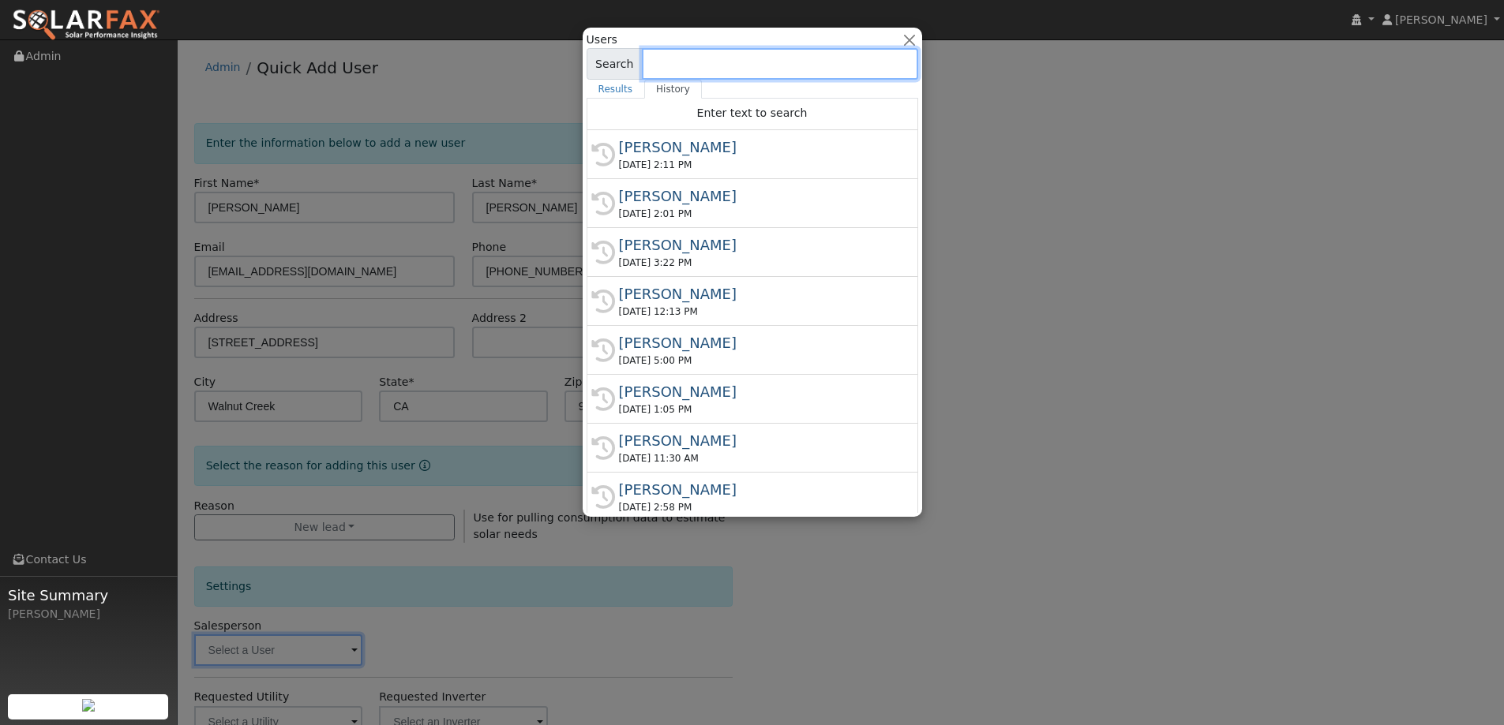
click at [760, 62] on input at bounding box center [780, 64] width 276 height 32
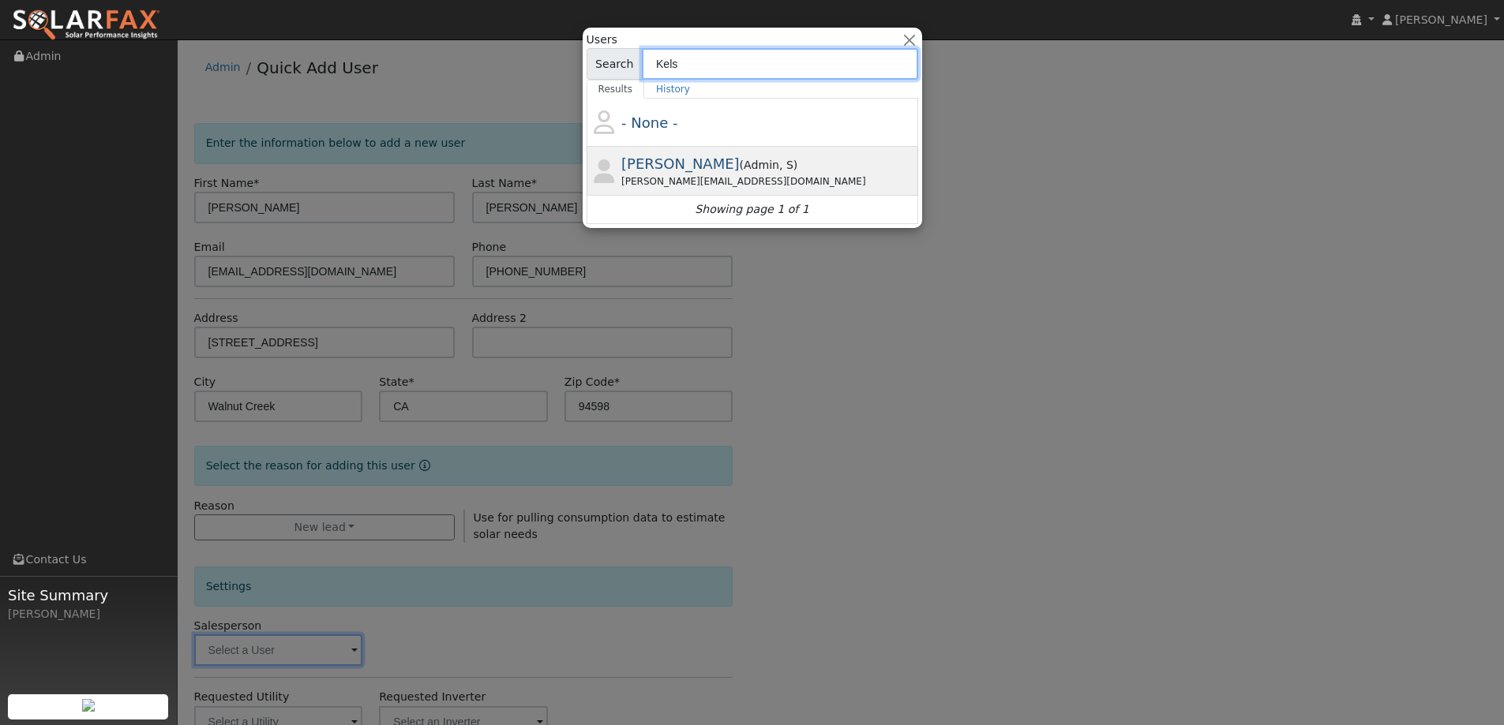
type input "Kels"
click at [0, 0] on div "Kelsey Commerford ( Admin , S ) Kelsey@ambrosesolar.com" at bounding box center [0, 0] width 0 height 0
type input "Kelsey Commerford"
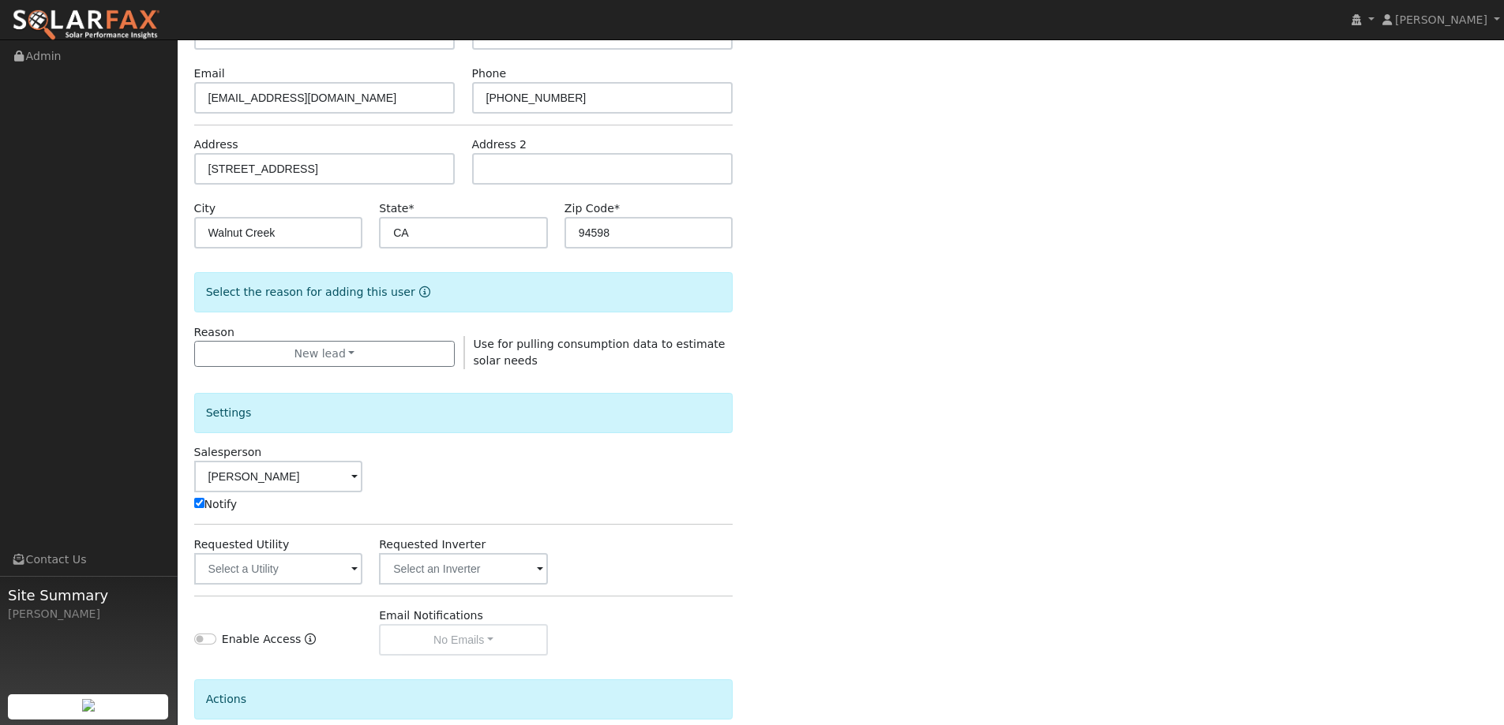
scroll to position [237, 0]
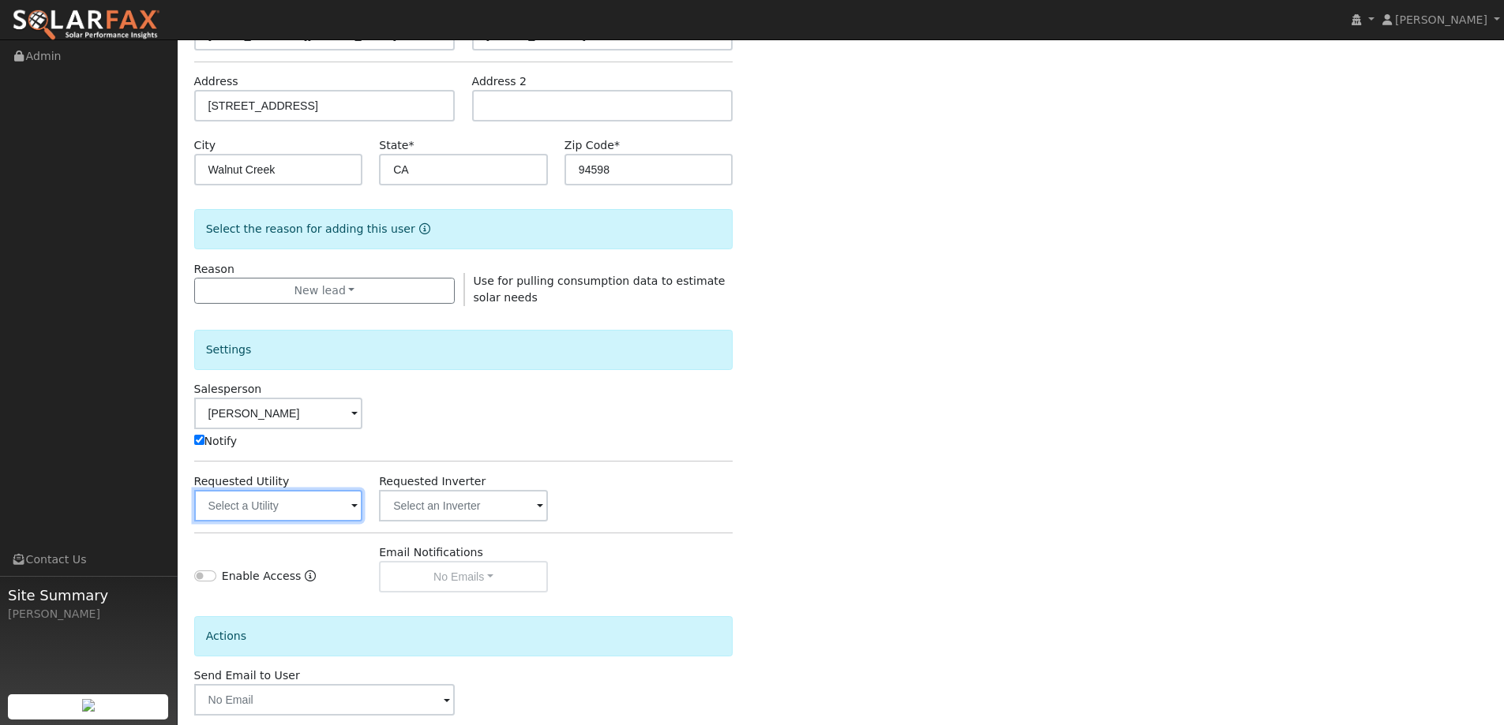
click at [317, 508] on input "text" at bounding box center [278, 506] width 169 height 32
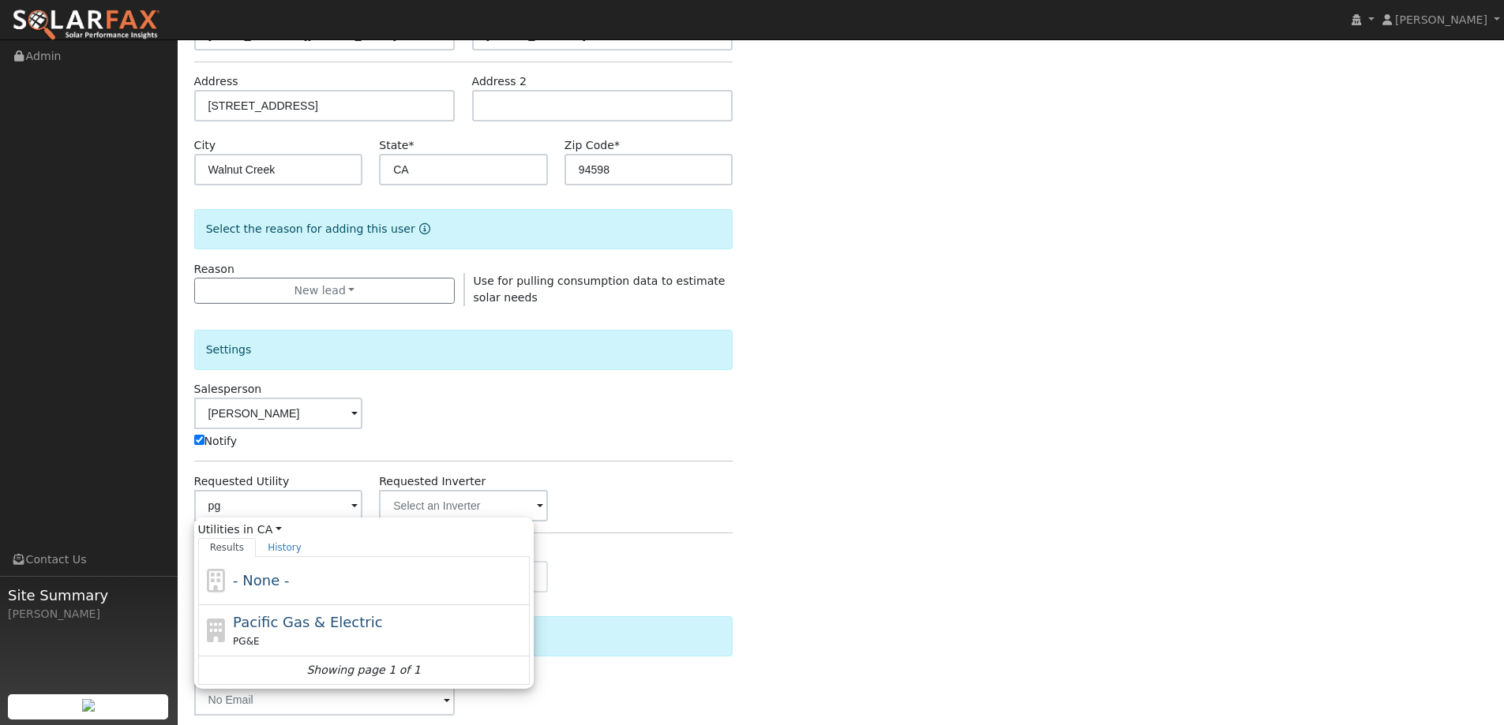
click at [309, 620] on span "Pacific Gas & Electric" at bounding box center [307, 622] width 149 height 17
type input "Pacific Gas & Electric"
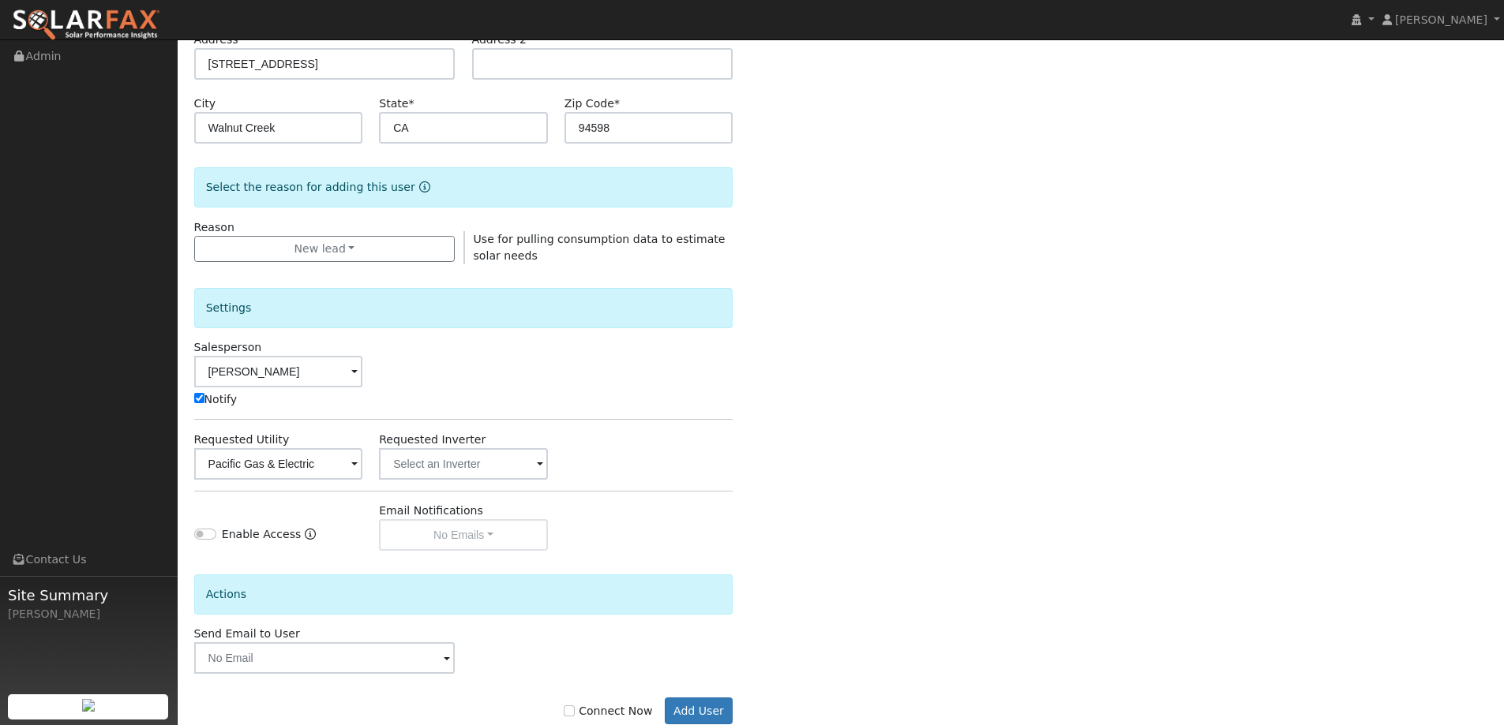
scroll to position [317, 0]
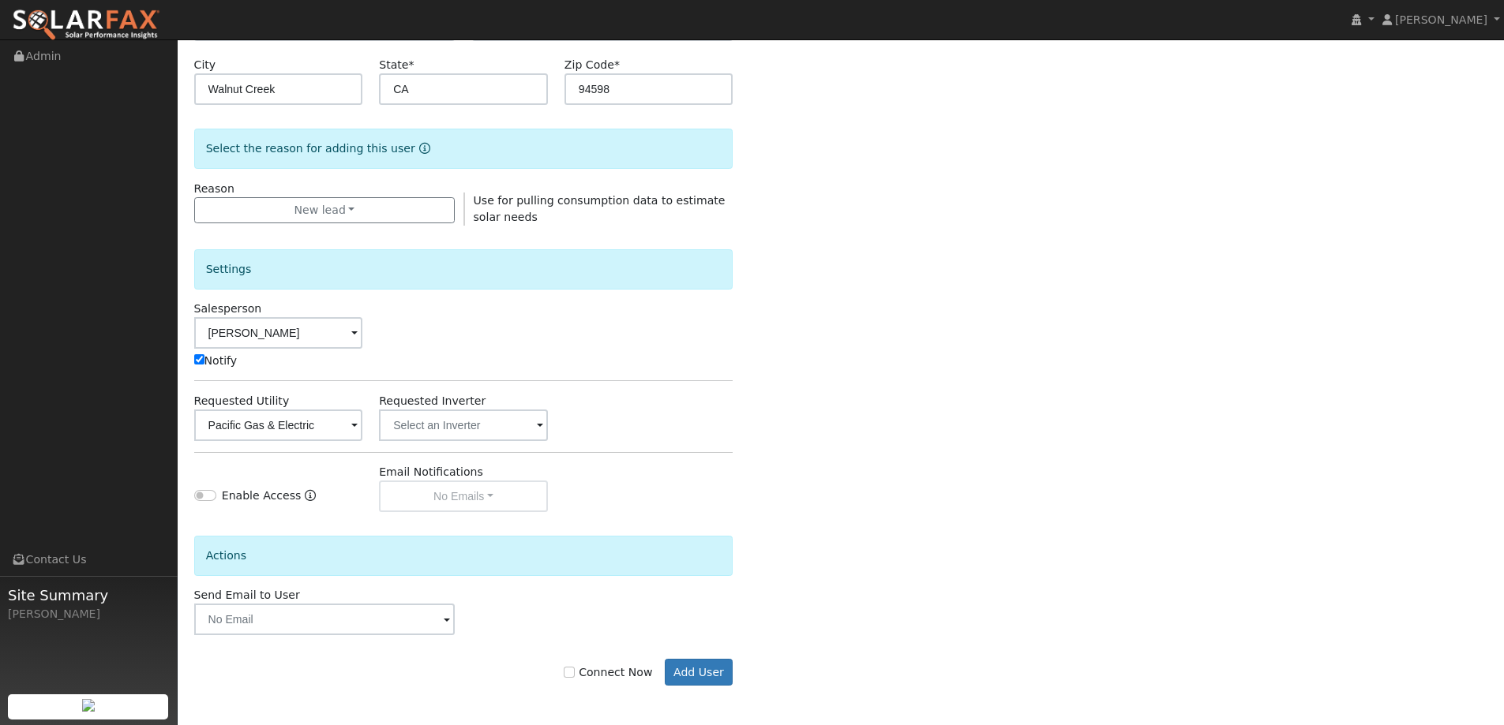
click at [614, 679] on label "Connect Now" at bounding box center [608, 673] width 88 height 17
click at [575, 678] on input "Connect Now" at bounding box center [569, 672] width 11 height 11
checkbox input "true"
click at [699, 669] on button "Add User" at bounding box center [699, 672] width 69 height 27
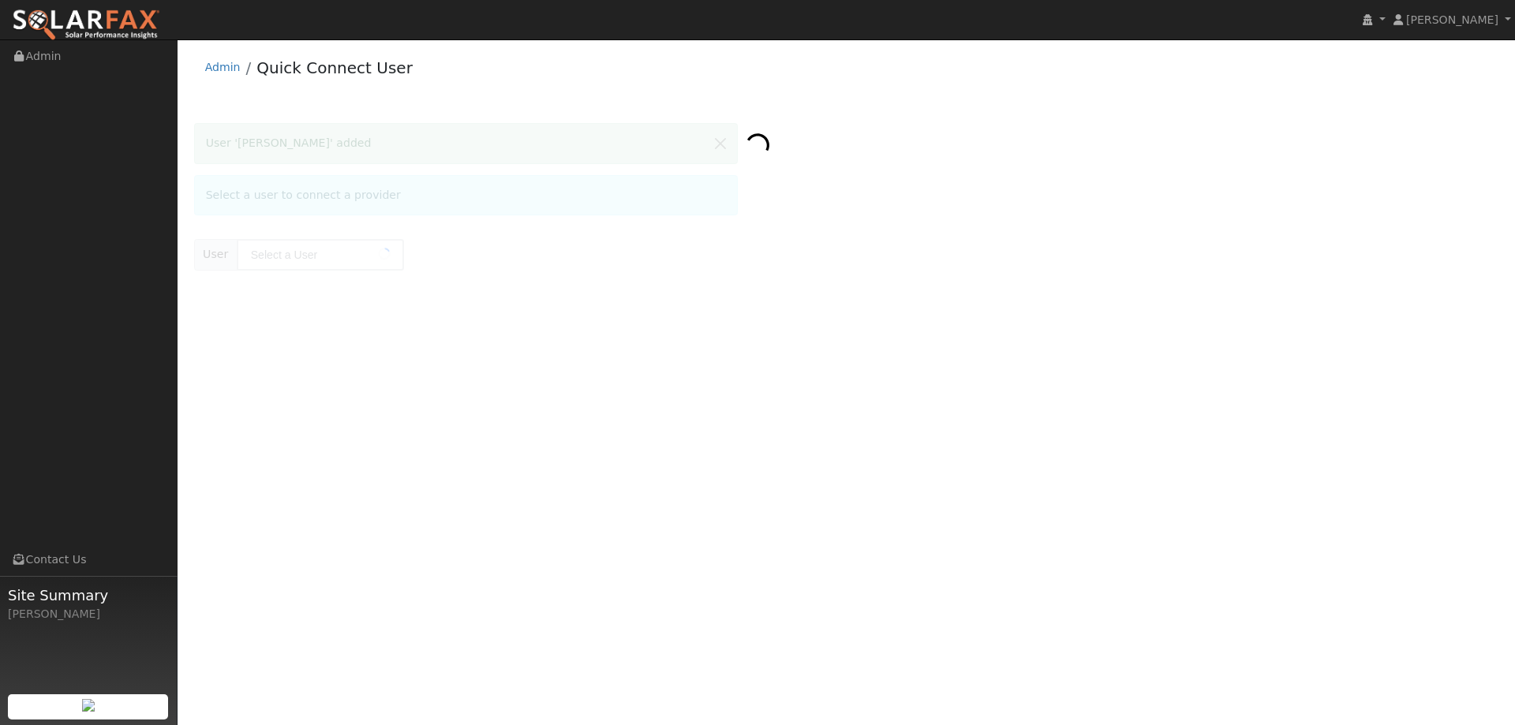
type input "[PERSON_NAME]"
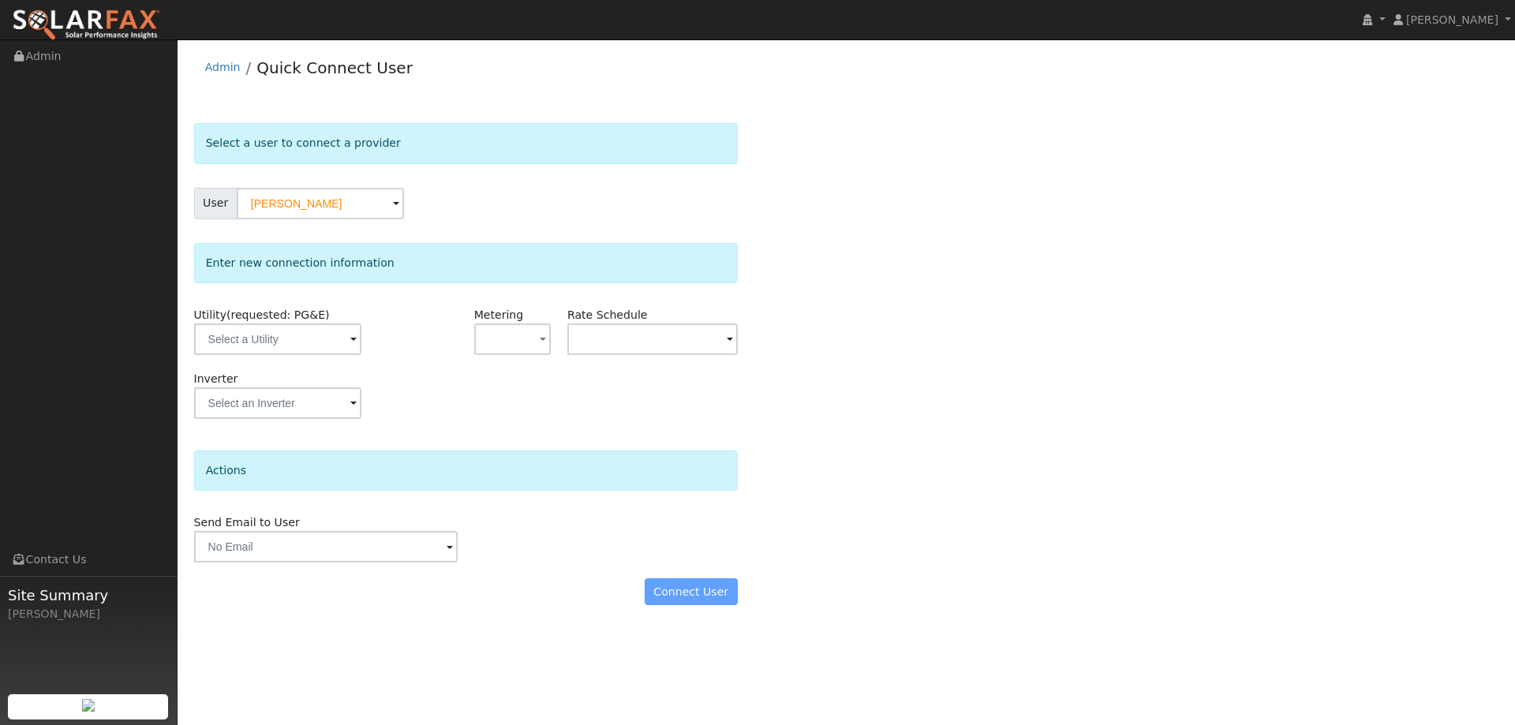
click at [397, 374] on div "Inverter" at bounding box center [465, 403] width 560 height 64
click at [328, 341] on input "text" at bounding box center [277, 340] width 167 height 32
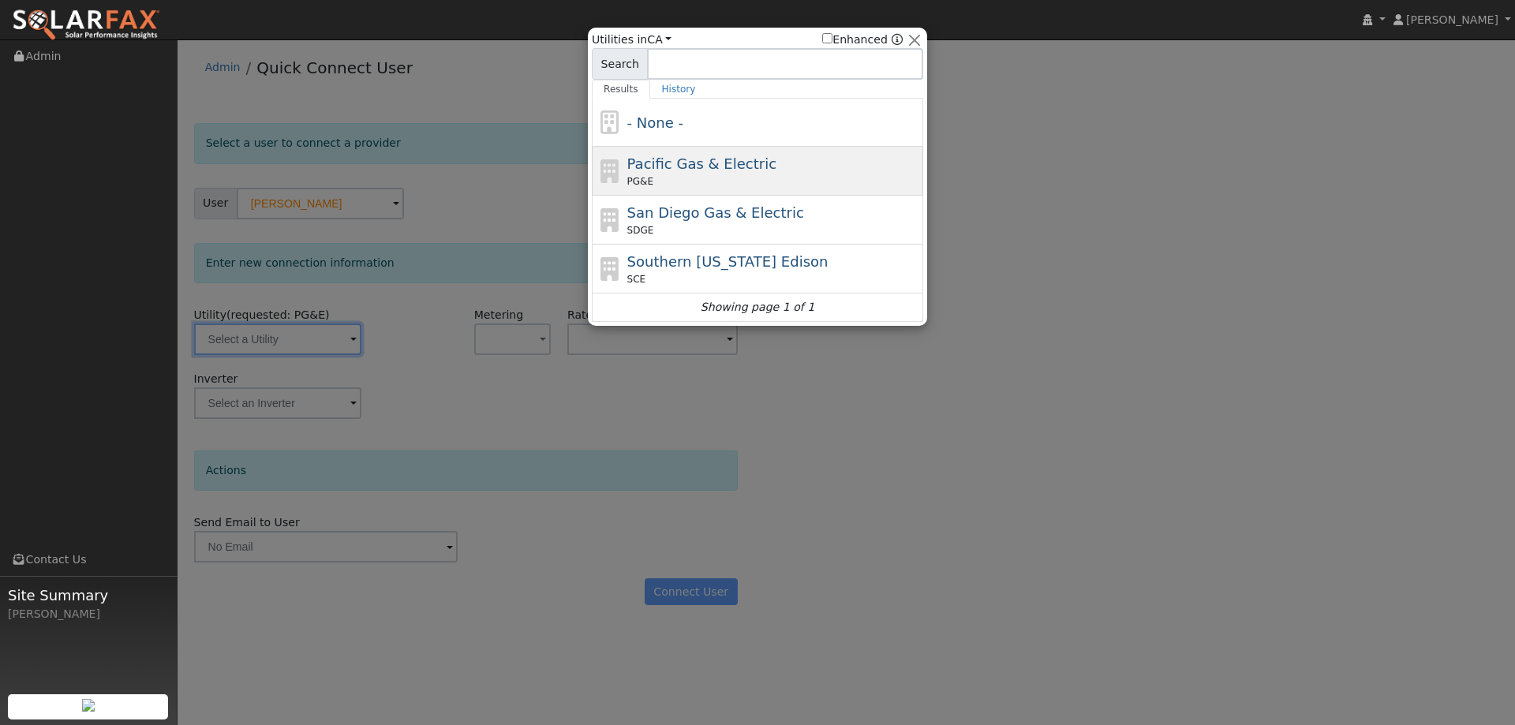
click at [695, 161] on span "Pacific Gas & Electric" at bounding box center [701, 163] width 149 height 17
type input "PG&E"
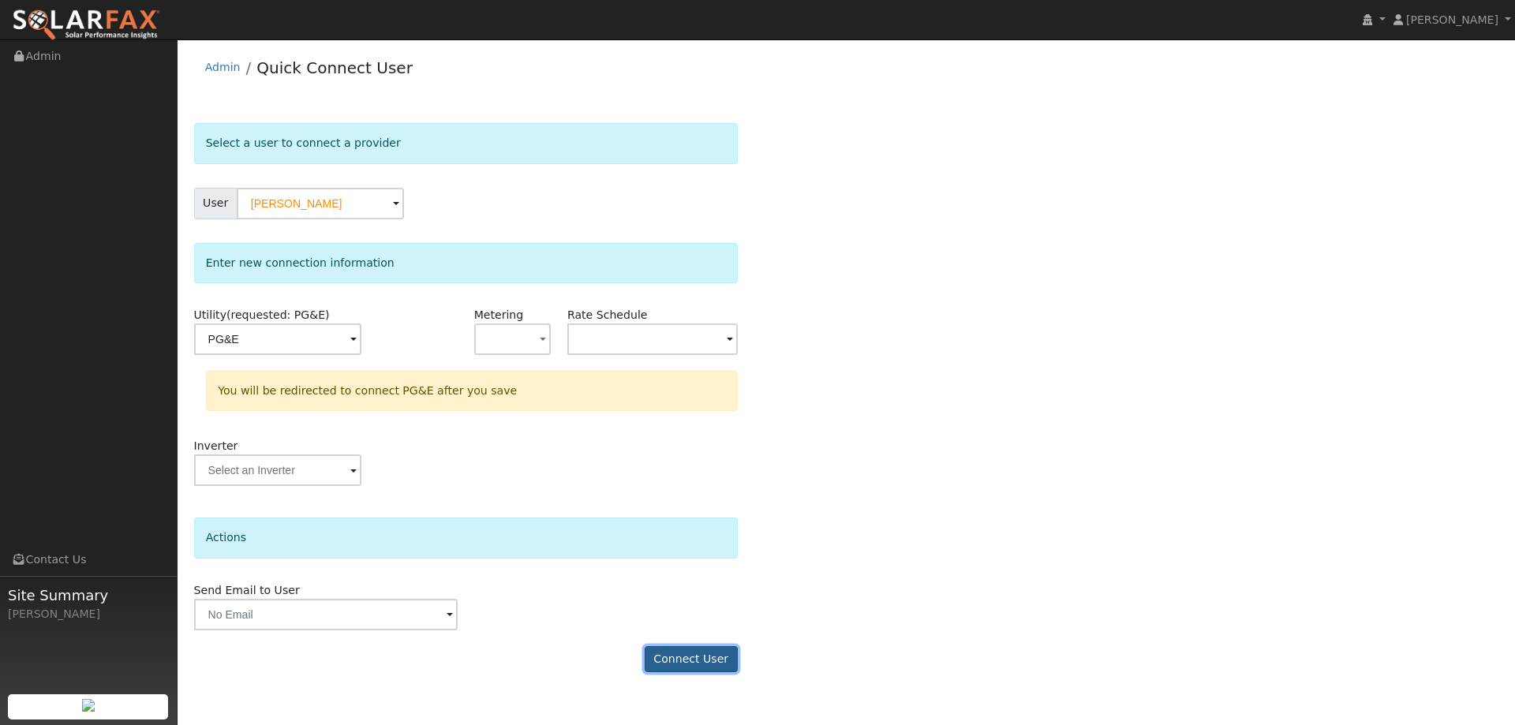
click at [695, 651] on button "Connect User" at bounding box center [691, 659] width 93 height 27
